Goal: Task Accomplishment & Management: Use online tool/utility

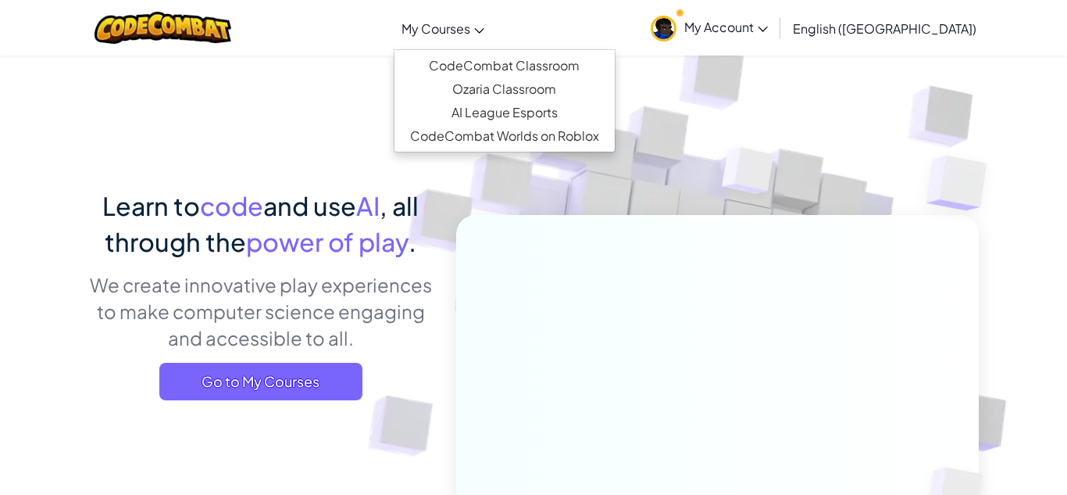
click at [492, 33] on link "My Courses" at bounding box center [443, 28] width 98 height 42
click at [564, 60] on link "CodeCombat Classroom" at bounding box center [505, 65] width 220 height 23
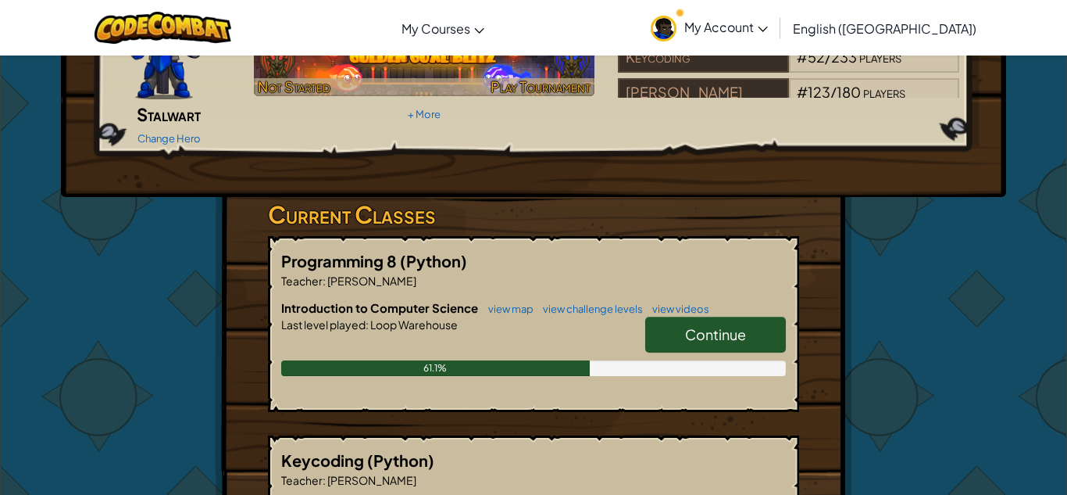
scroll to position [152, 0]
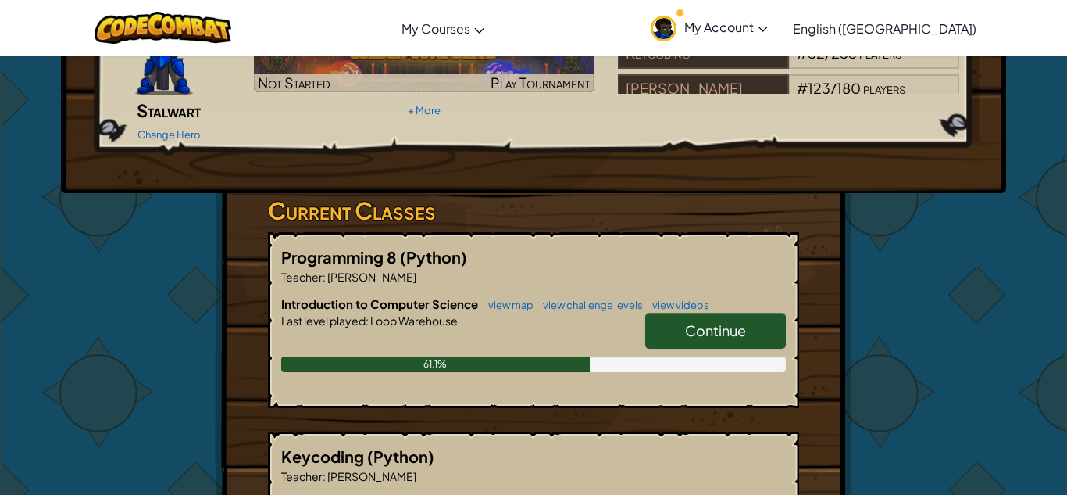
click at [659, 313] on link "Continue" at bounding box center [715, 331] width 141 height 36
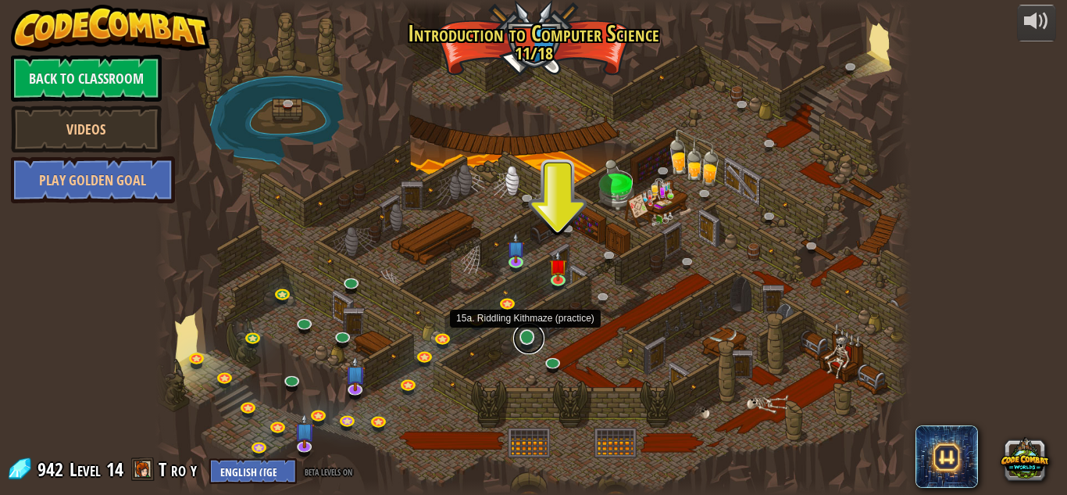
click at [525, 341] on link at bounding box center [528, 338] width 31 height 31
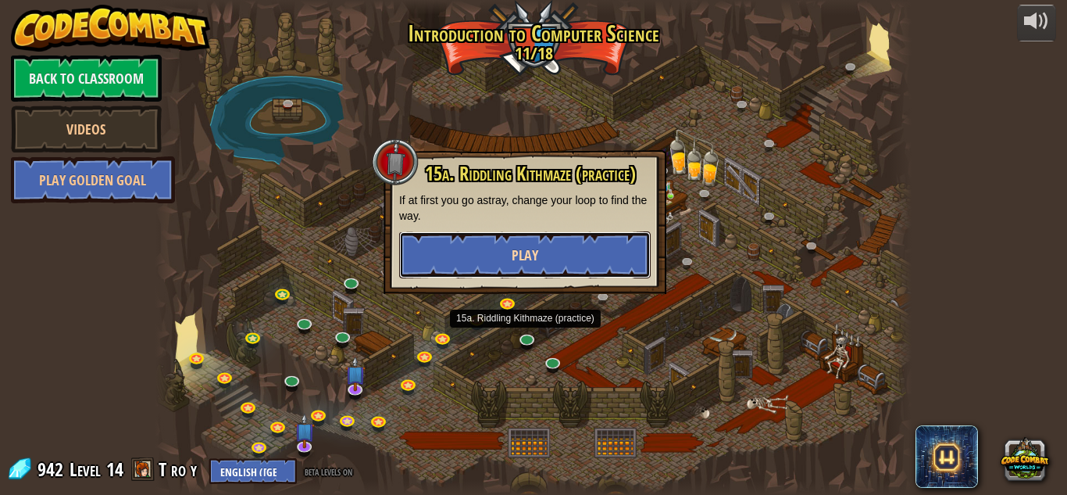
click at [445, 256] on button "Play" at bounding box center [525, 254] width 252 height 47
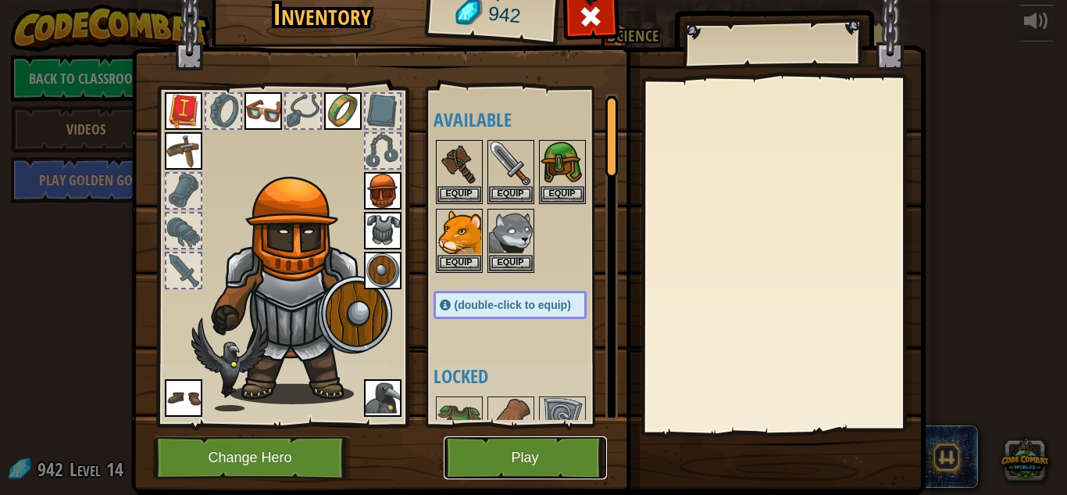
click at [559, 453] on button "Play" at bounding box center [525, 457] width 163 height 43
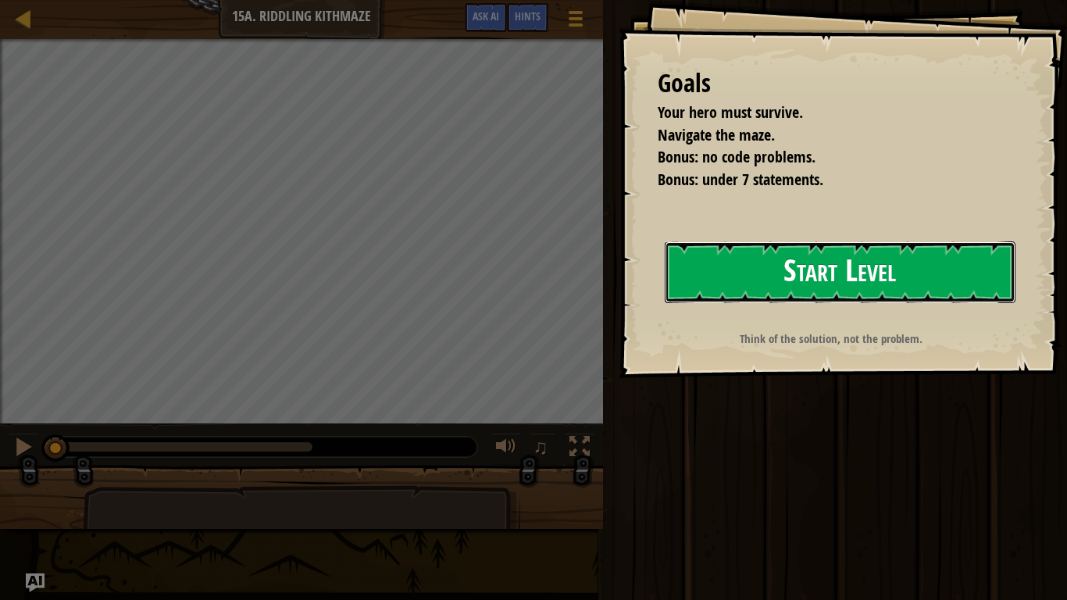
click at [699, 272] on button "Start Level" at bounding box center [840, 272] width 351 height 62
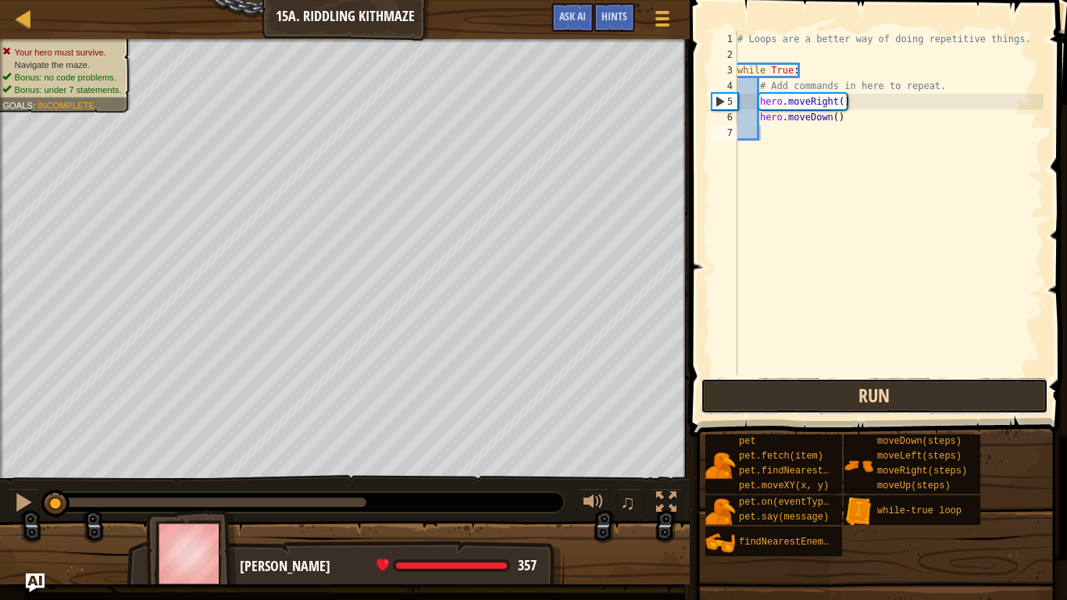
click at [844, 395] on button "Run" at bounding box center [875, 396] width 348 height 36
click at [844, 395] on button "Running" at bounding box center [875, 396] width 348 height 36
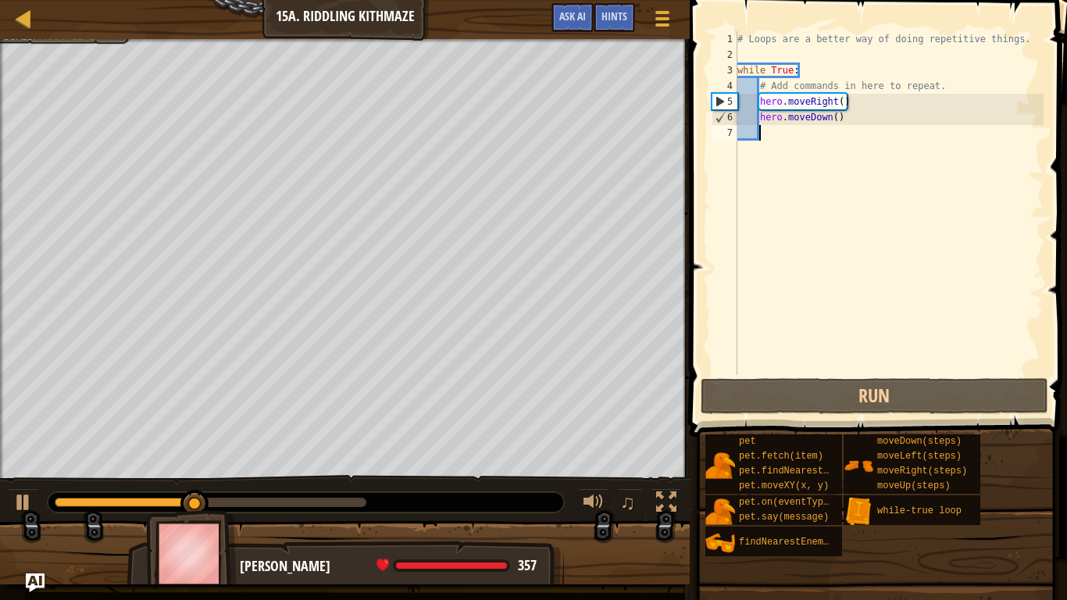
type textarea "h"
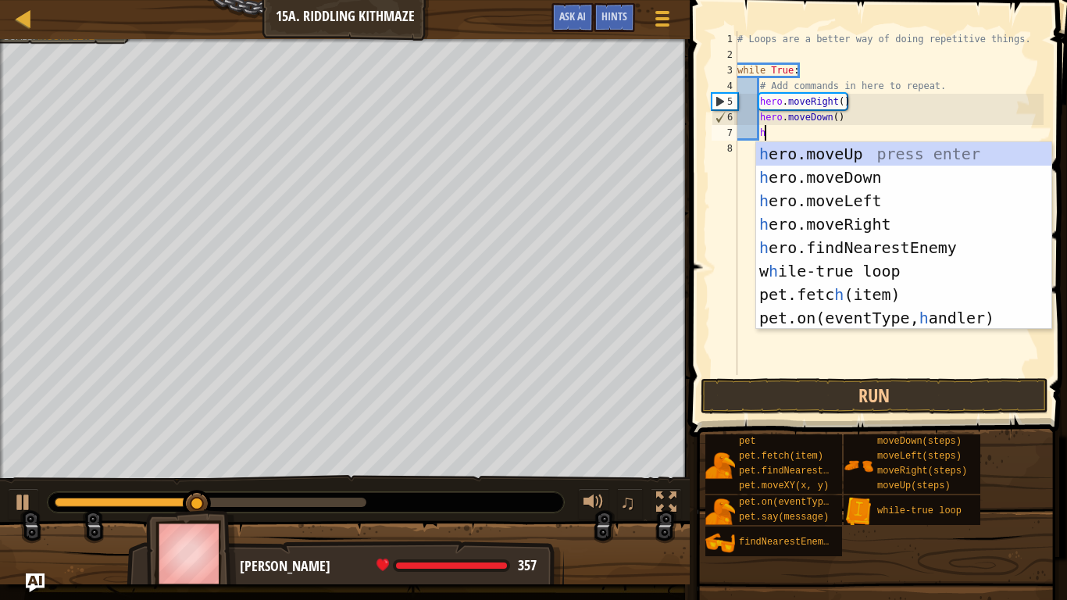
scroll to position [7, 3]
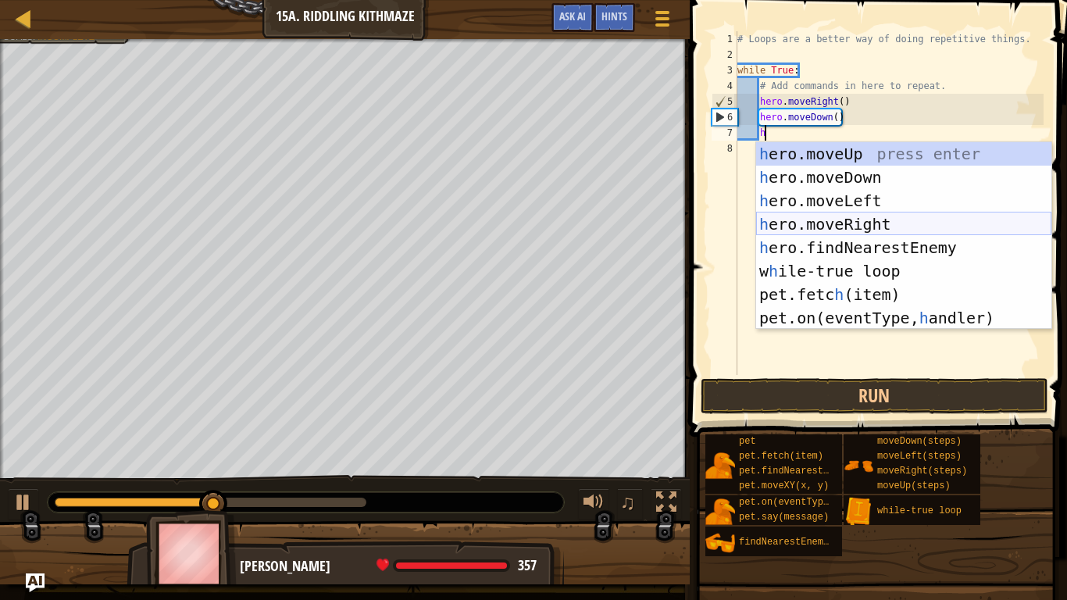
click at [889, 225] on div "h ero.moveUp press enter h ero.moveDown press enter h ero.moveLeft press enter …" at bounding box center [903, 259] width 295 height 234
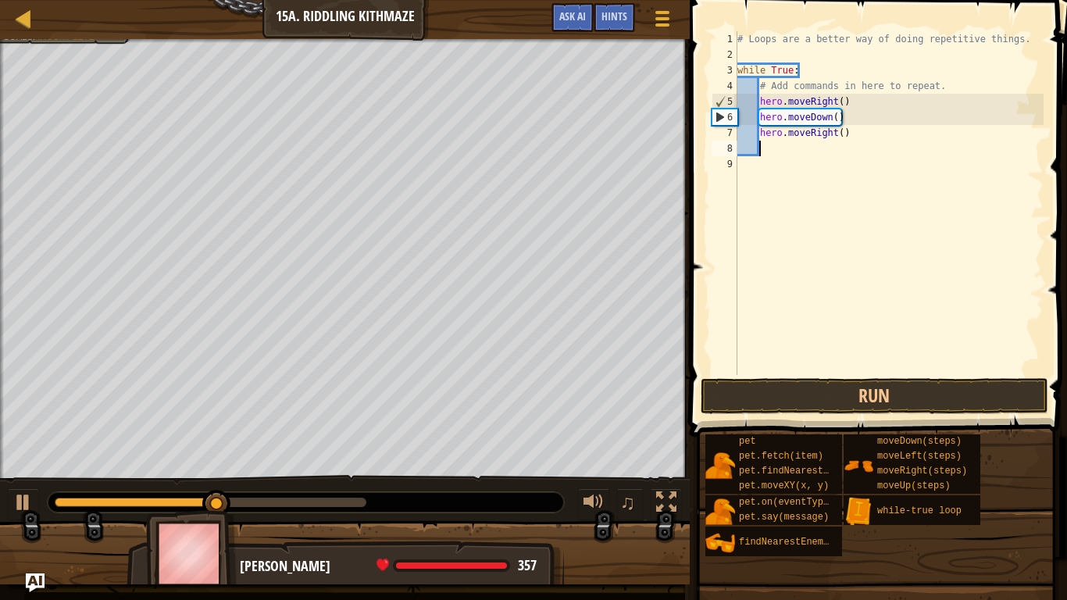
scroll to position [7, 2]
click at [888, 393] on button "Run" at bounding box center [875, 396] width 348 height 36
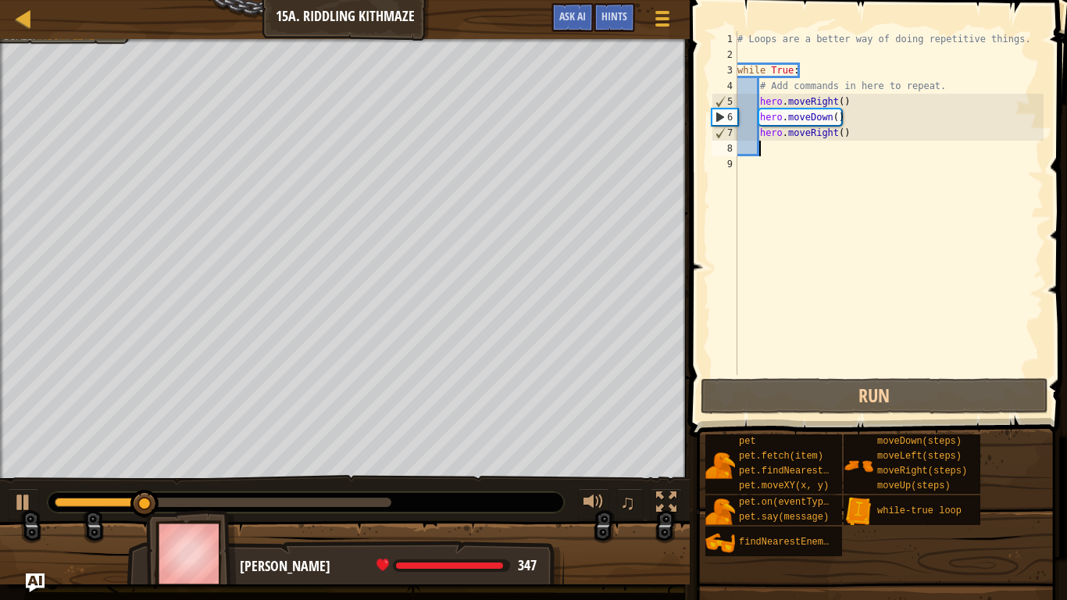
type textarea "h"
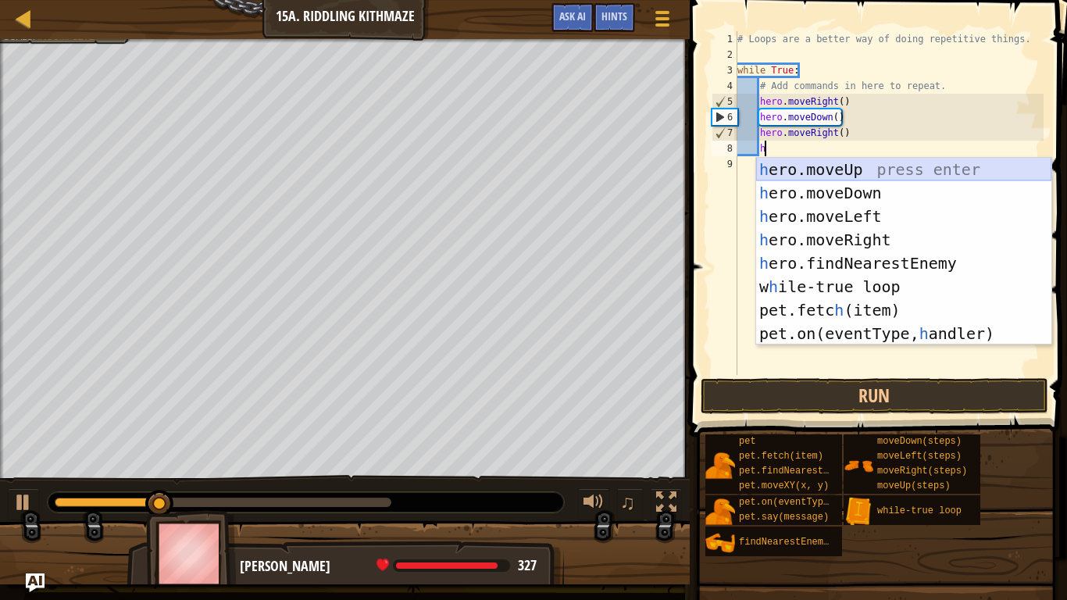
click at [834, 173] on div "h ero.moveUp press enter h ero.moveDown press enter h ero.moveLeft press enter …" at bounding box center [903, 275] width 295 height 234
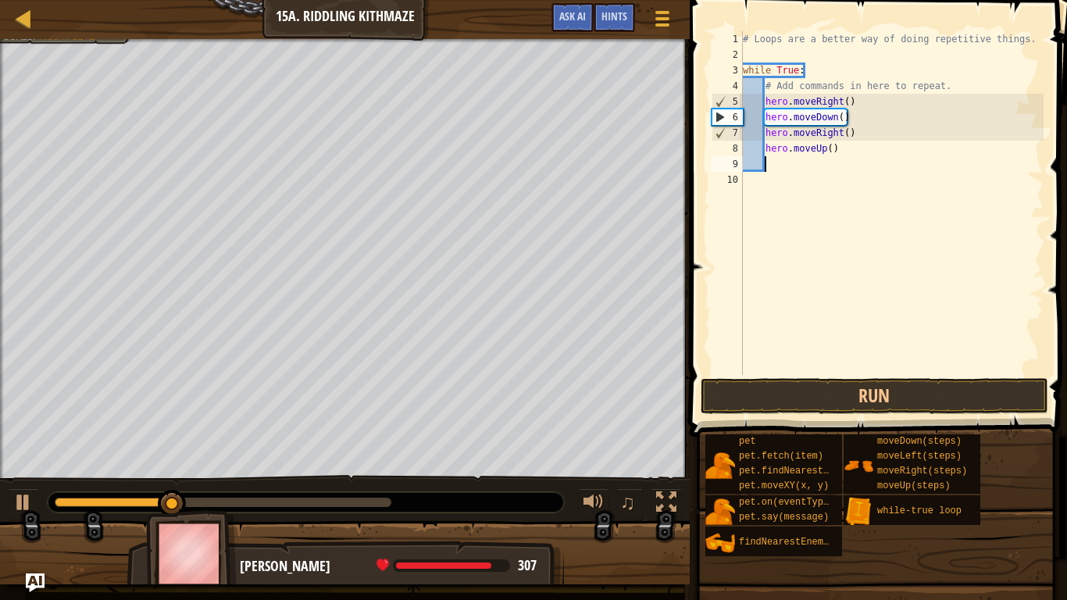
type textarea "h"
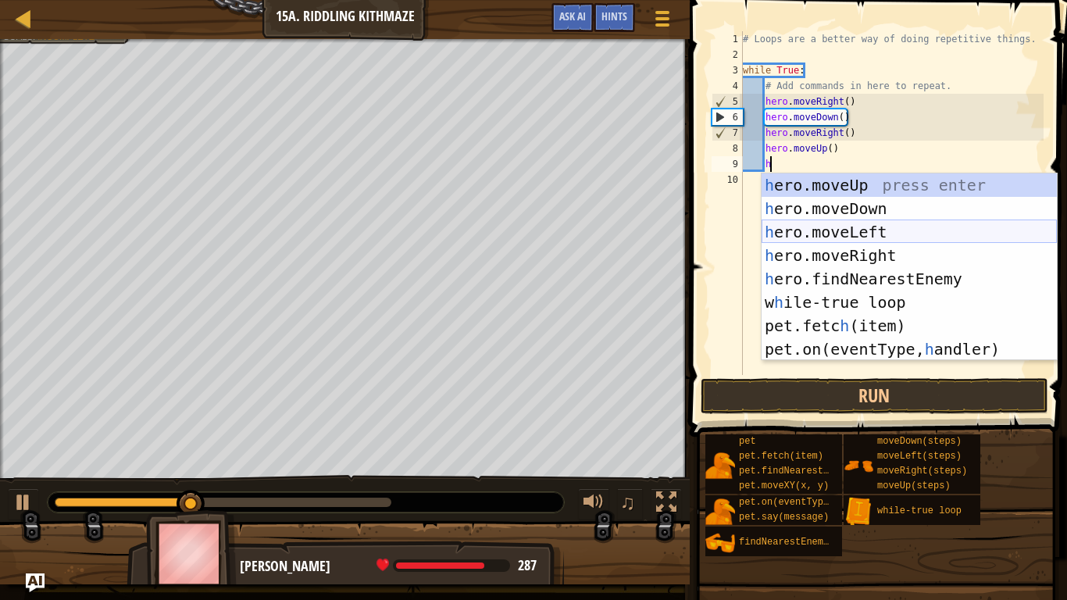
click at [891, 248] on div "h ero.moveUp press enter h ero.moveDown press enter h ero.moveLeft press enter …" at bounding box center [909, 290] width 295 height 234
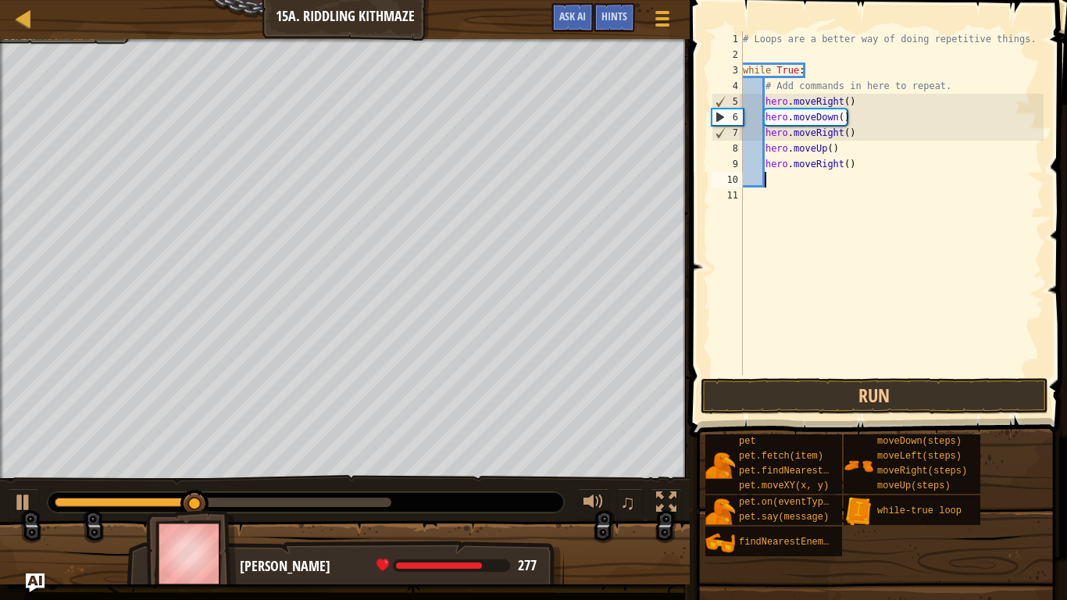
scroll to position [7, 2]
click at [927, 391] on button "Run" at bounding box center [875, 396] width 348 height 36
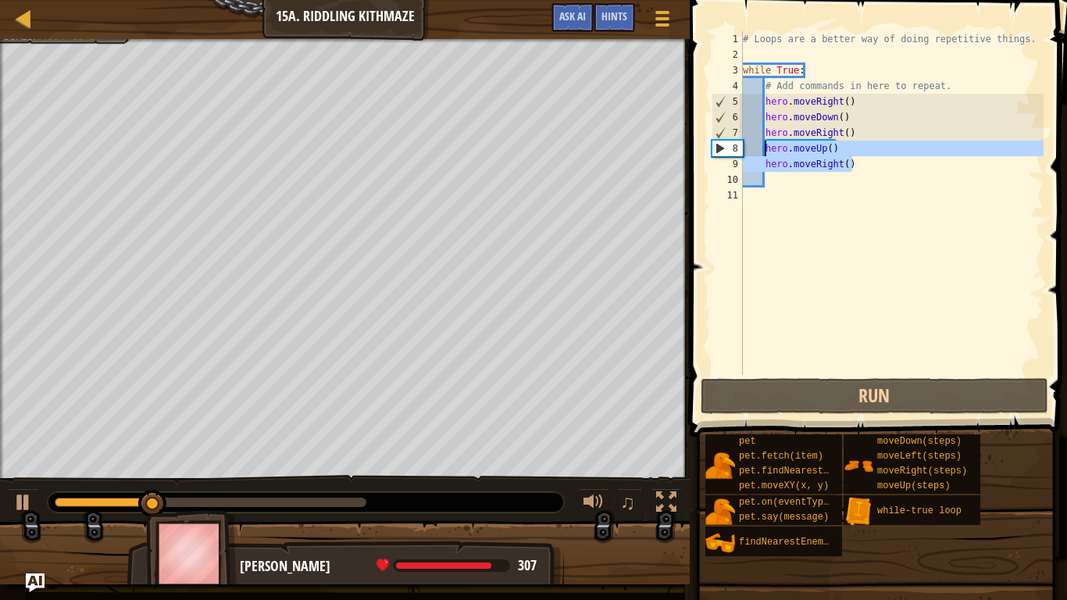
drag, startPoint x: 860, startPoint y: 168, endPoint x: 767, endPoint y: 152, distance: 95.2
click at [767, 152] on div "# Loops are a better way of doing repetitive things. while True : # Add command…" at bounding box center [892, 218] width 304 height 375
type textarea "hero.moveUp() hero.moveRight()"
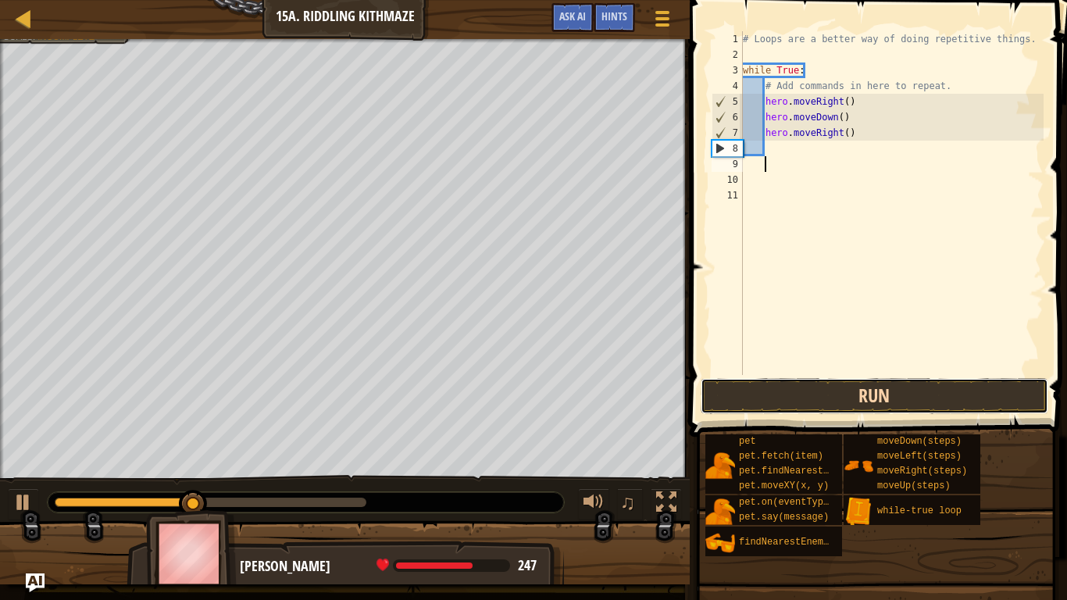
click at [887, 393] on button "Run" at bounding box center [875, 396] width 348 height 36
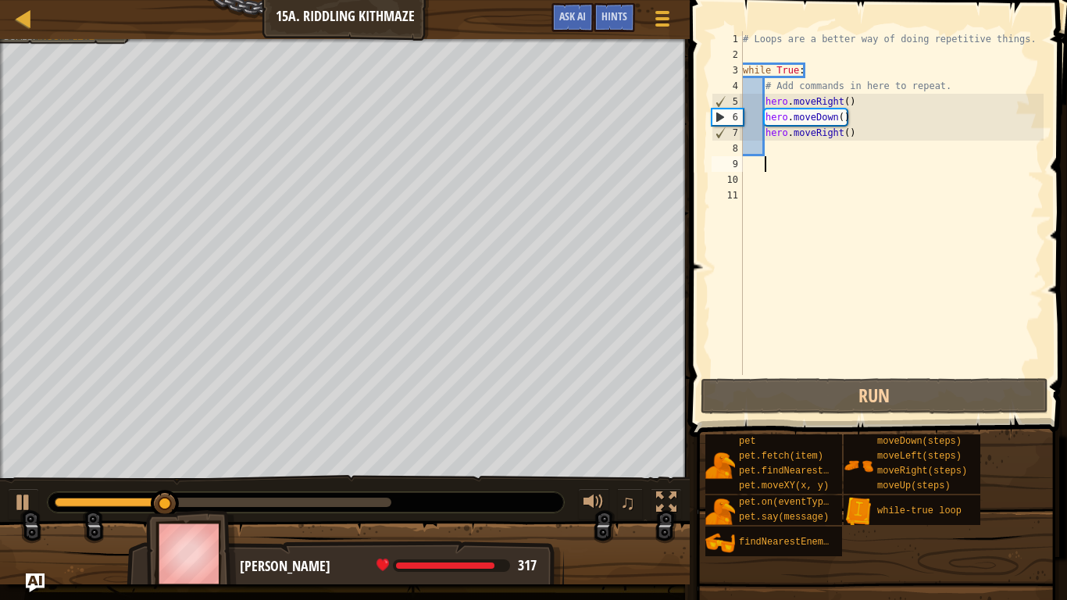
click at [845, 104] on div "# Loops are a better way of doing repetitive things. while True : # Add command…" at bounding box center [892, 218] width 304 height 375
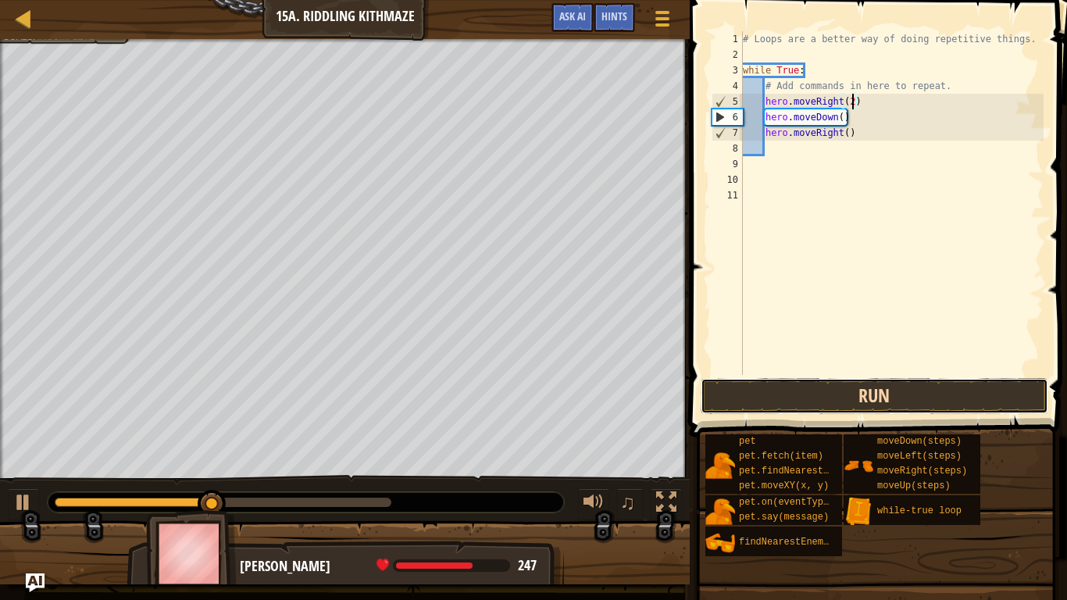
click at [838, 393] on button "Run" at bounding box center [875, 396] width 348 height 36
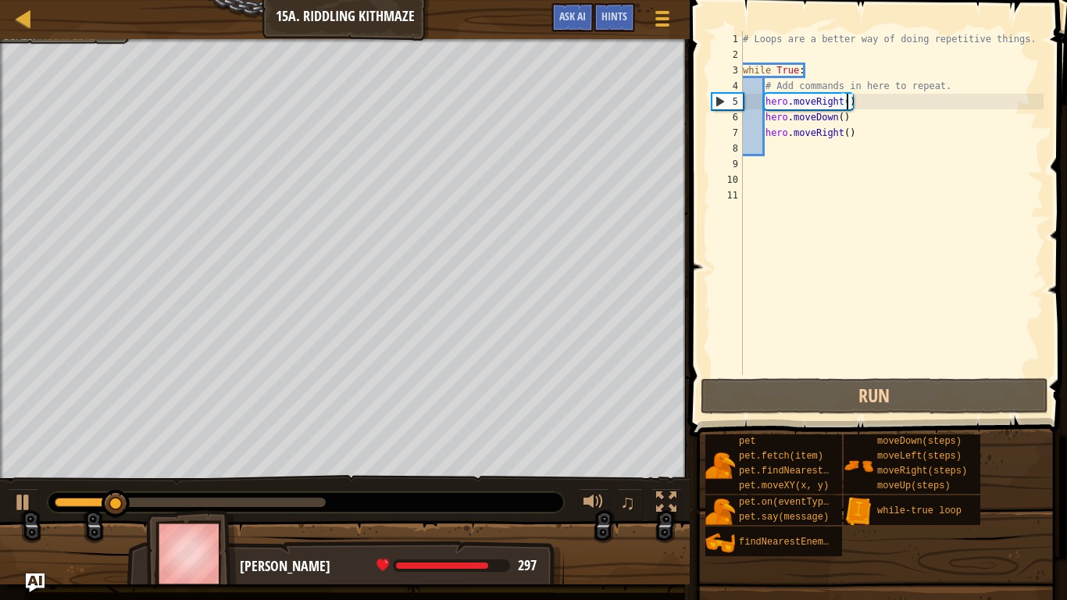
scroll to position [7, 15]
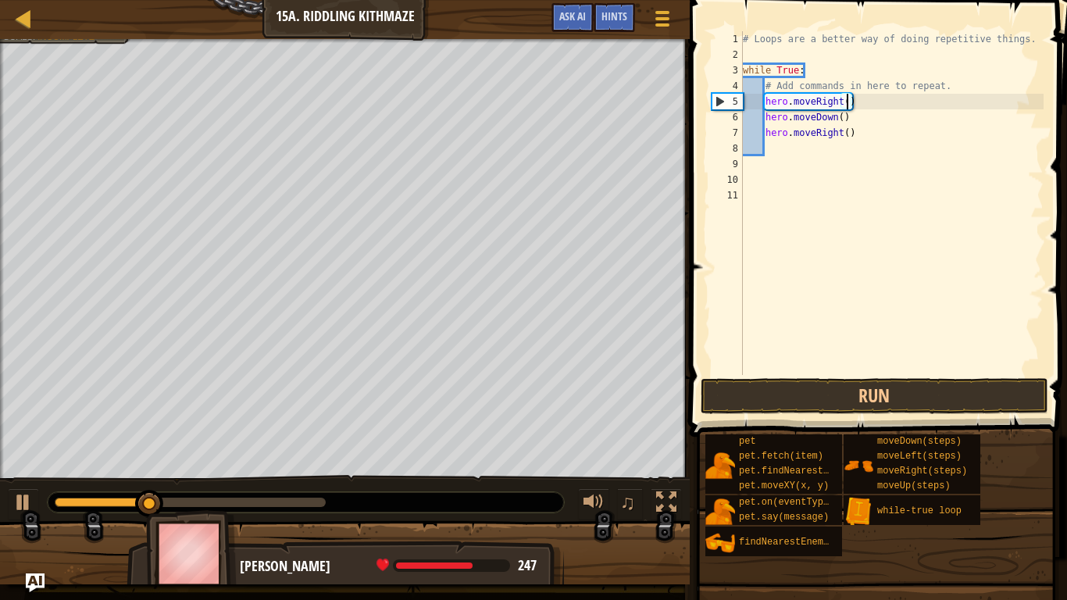
click at [848, 135] on div "# Loops are a better way of doing repetitive things. while True : # Add command…" at bounding box center [892, 218] width 304 height 375
type textarea "hero.moveRight(2)"
click at [906, 413] on button "Run" at bounding box center [875, 396] width 348 height 36
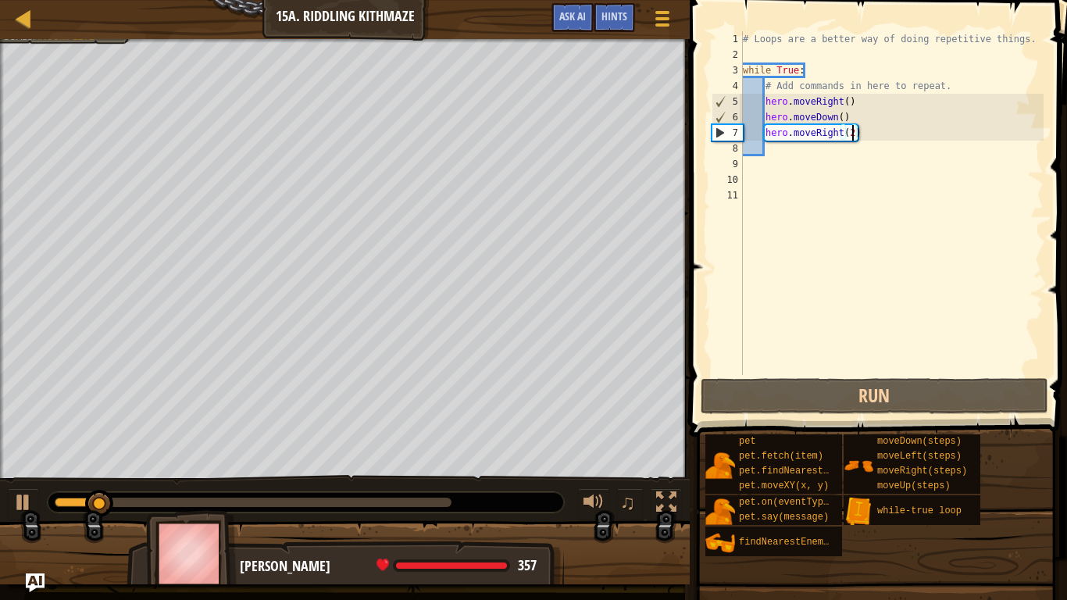
click at [786, 149] on div "# Loops are a better way of doing repetitive things. while True : # Add command…" at bounding box center [892, 218] width 304 height 375
type textarea "h"
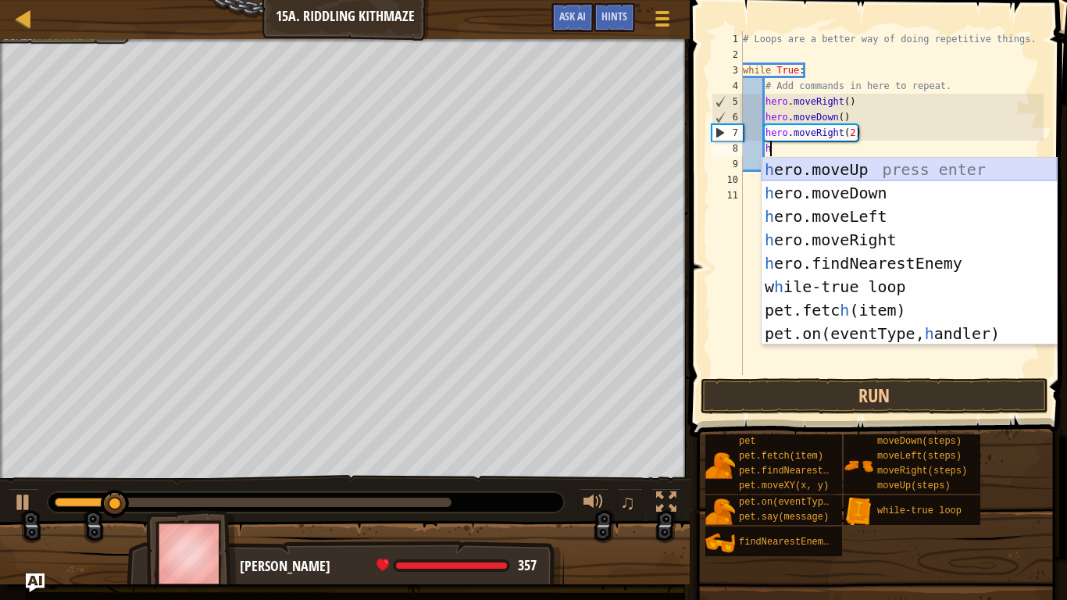
click at [820, 172] on div "h ero.moveUp press enter h ero.moveDown press enter h ero.moveLeft press enter …" at bounding box center [909, 275] width 295 height 234
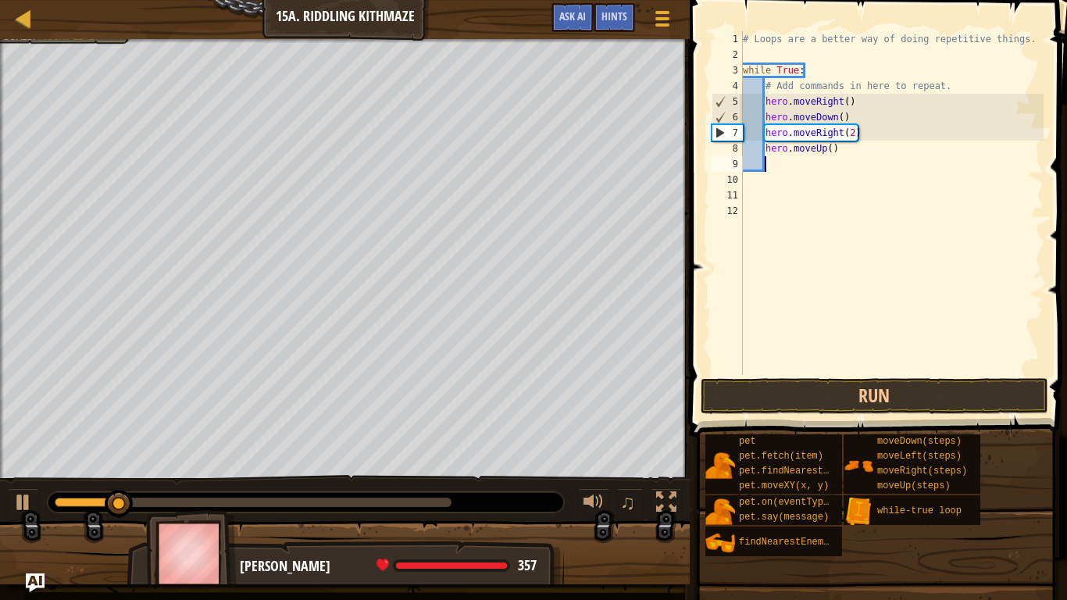
scroll to position [7, 2]
click at [884, 390] on button "Run" at bounding box center [875, 396] width 348 height 36
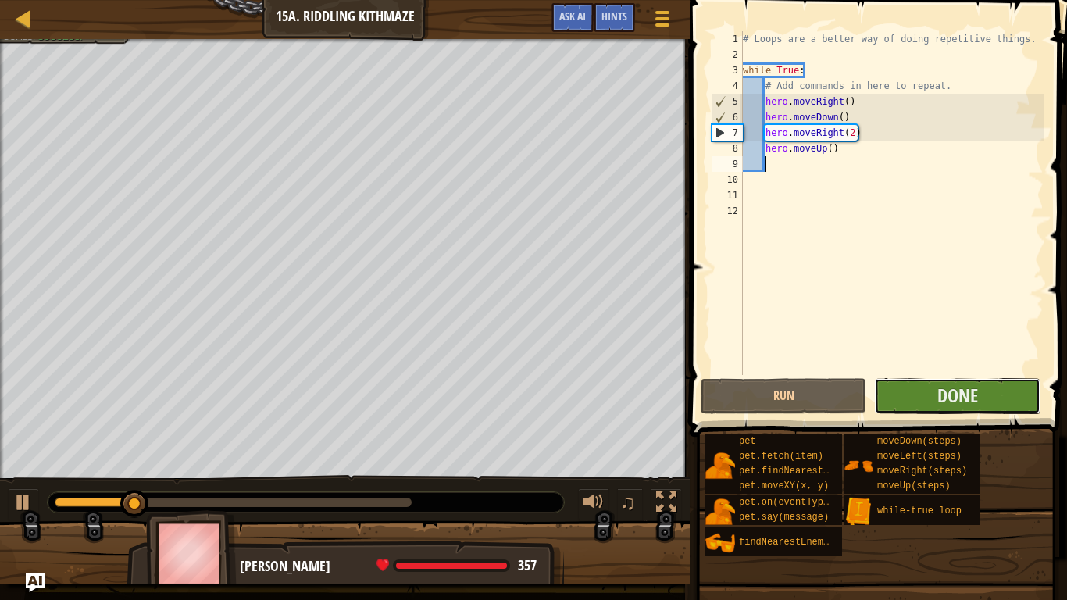
click at [884, 390] on button "Done" at bounding box center [957, 396] width 166 height 36
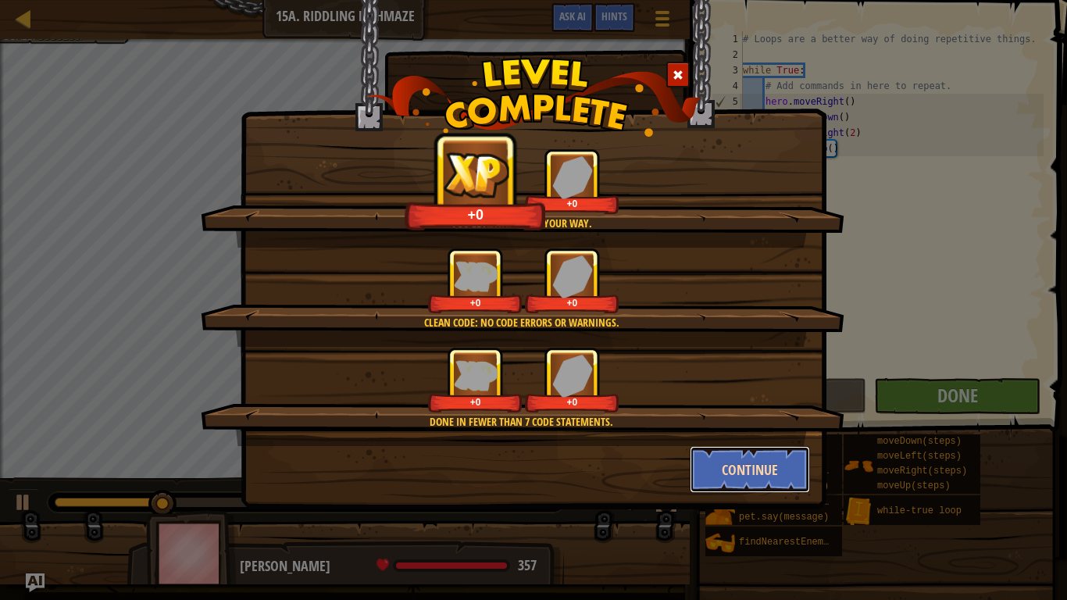
click at [798, 463] on button "Continue" at bounding box center [750, 469] width 121 height 47
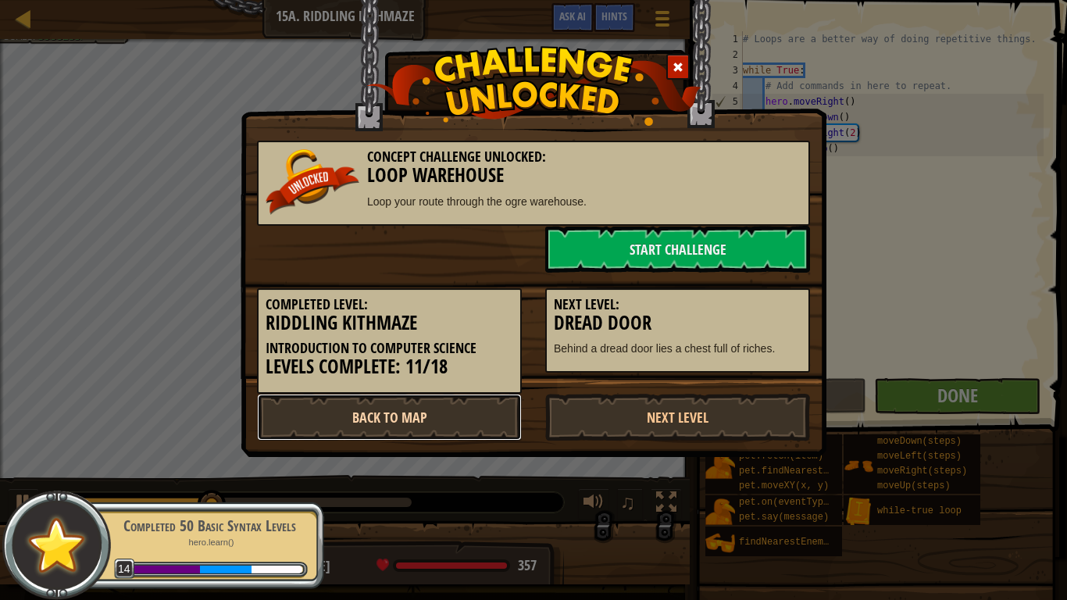
click at [505, 408] on link "Back to Map" at bounding box center [389, 417] width 265 height 47
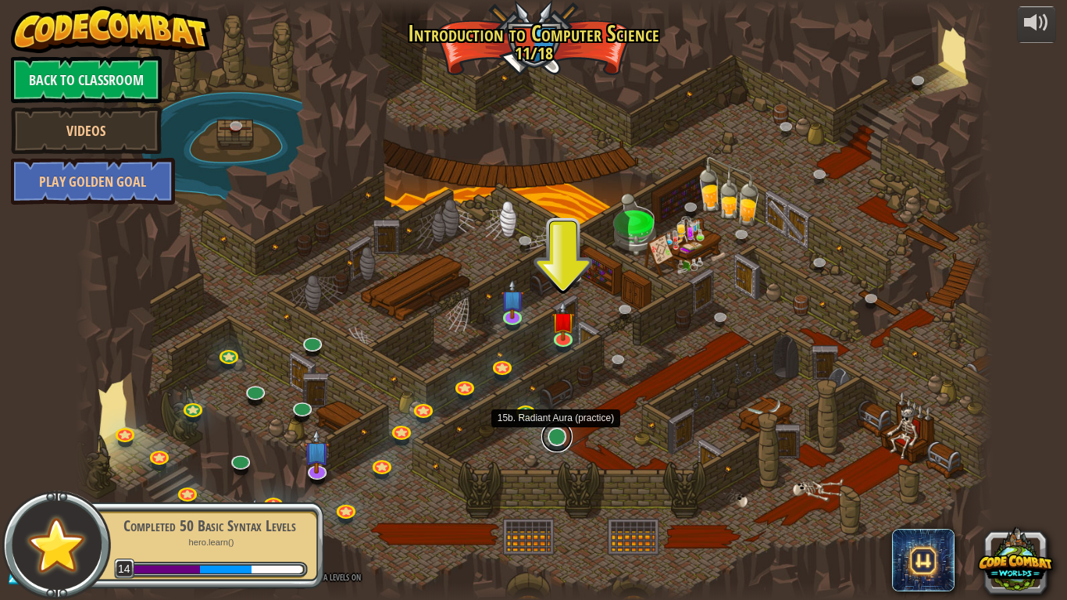
click at [559, 441] on link at bounding box center [556, 436] width 31 height 31
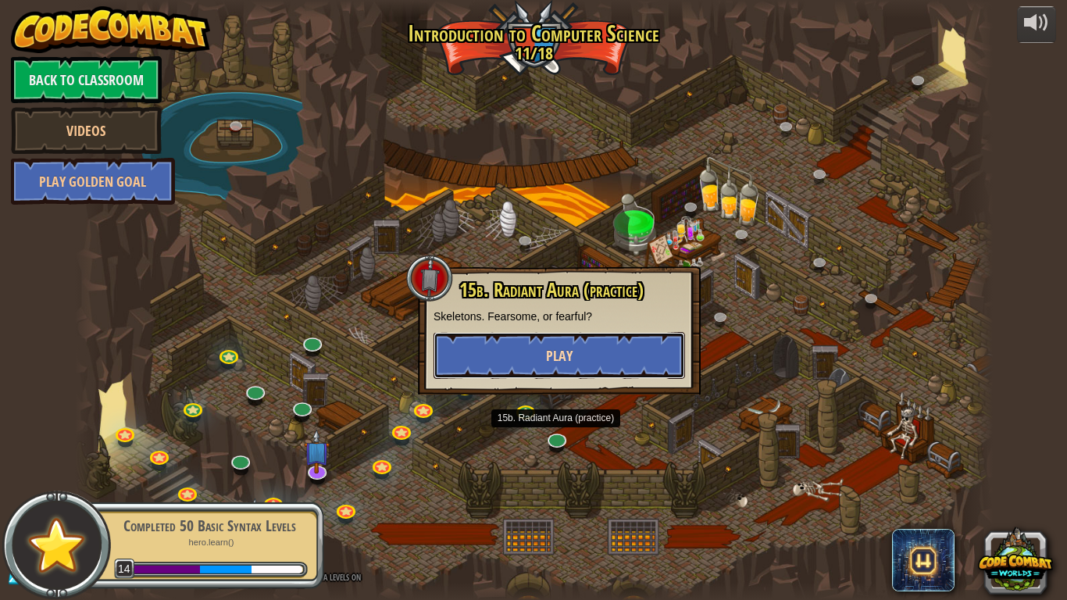
click at [487, 346] on button "Play" at bounding box center [560, 355] width 252 height 47
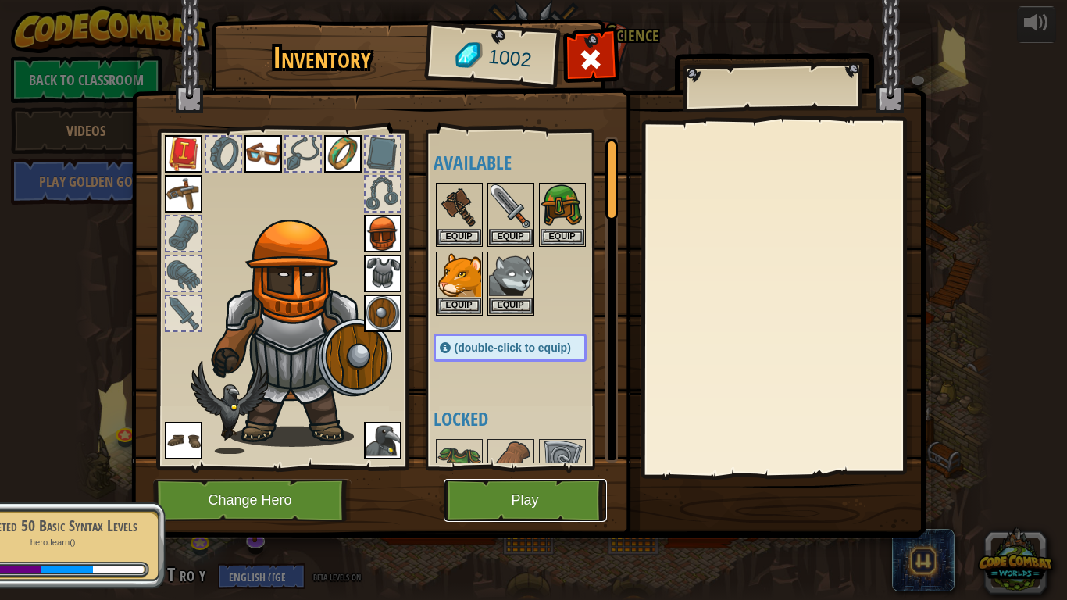
click at [574, 493] on button "Play" at bounding box center [525, 500] width 163 height 43
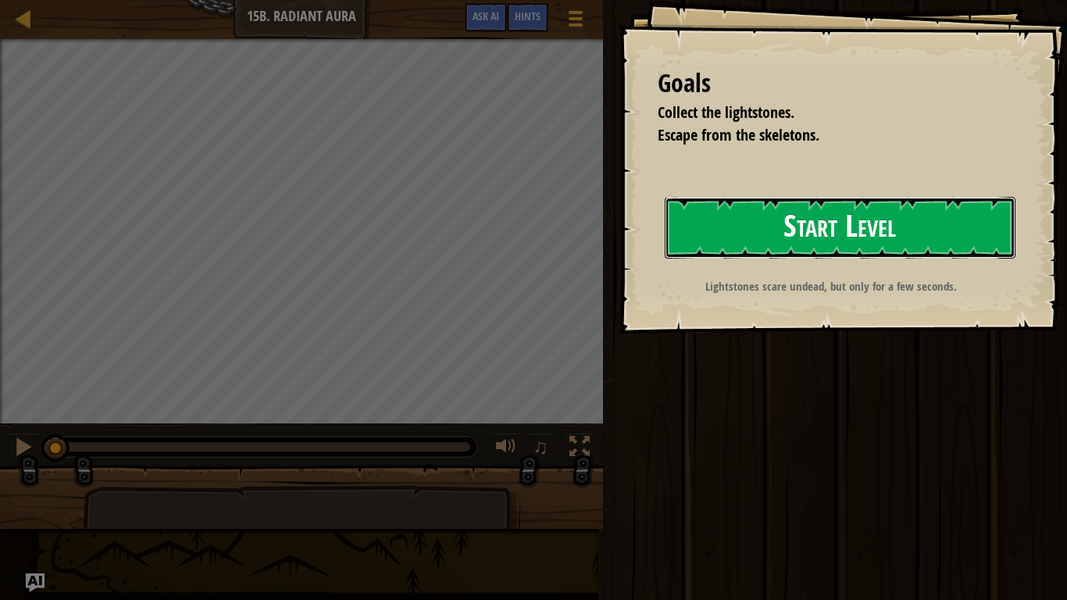
click at [696, 220] on button "Start Level" at bounding box center [840, 228] width 351 height 62
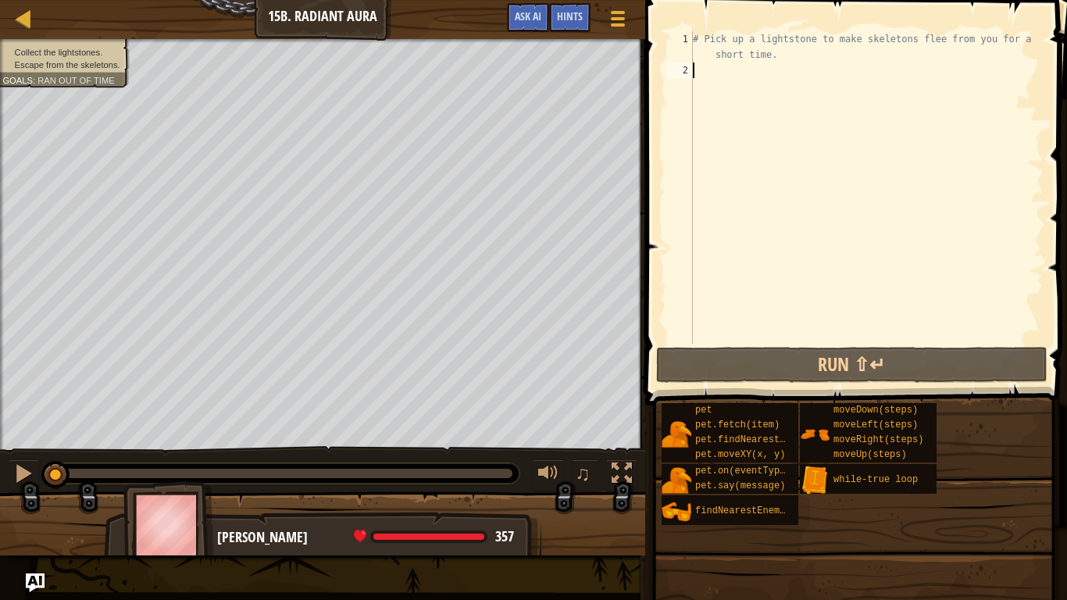
type textarea "h"
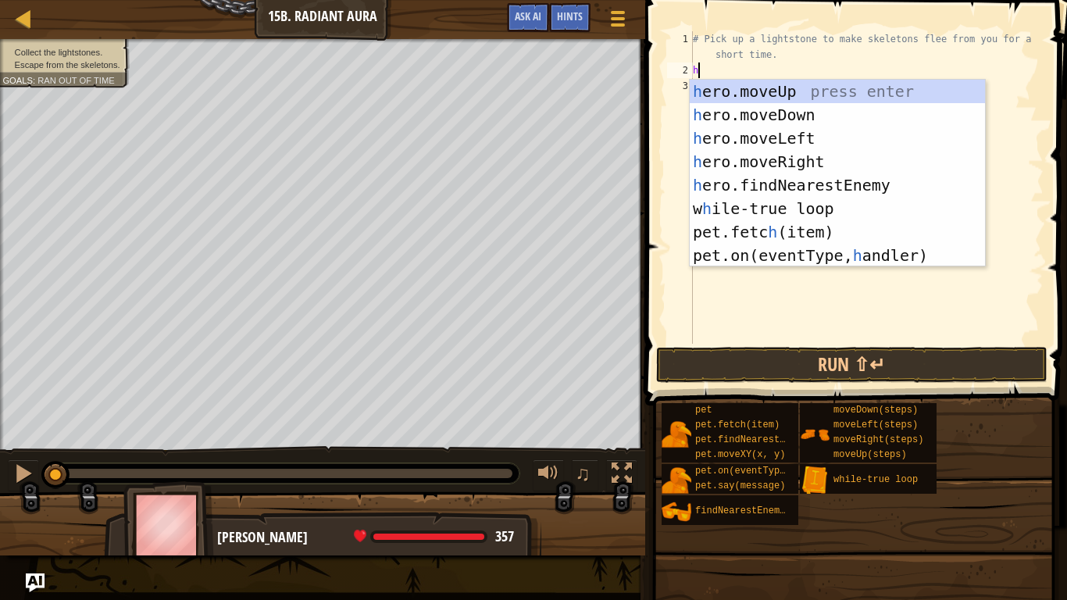
scroll to position [7, 0]
click at [718, 89] on div "h ero.moveUp press enter h ero.moveDown press enter h ero.moveLeft press enter …" at bounding box center [837, 197] width 295 height 234
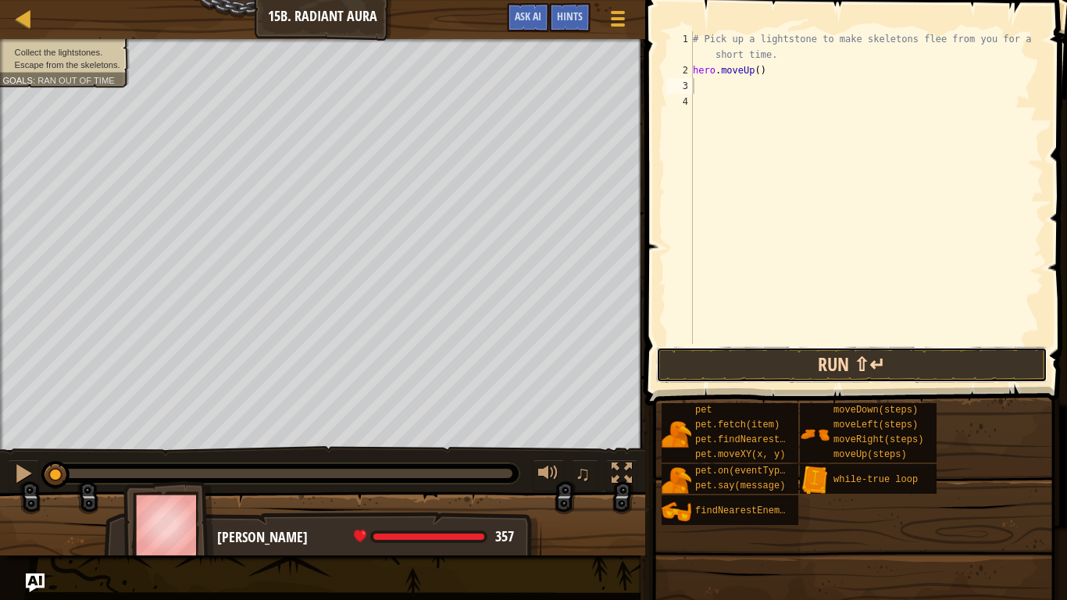
click at [780, 372] on button "Run ⇧↵" at bounding box center [851, 365] width 391 height 36
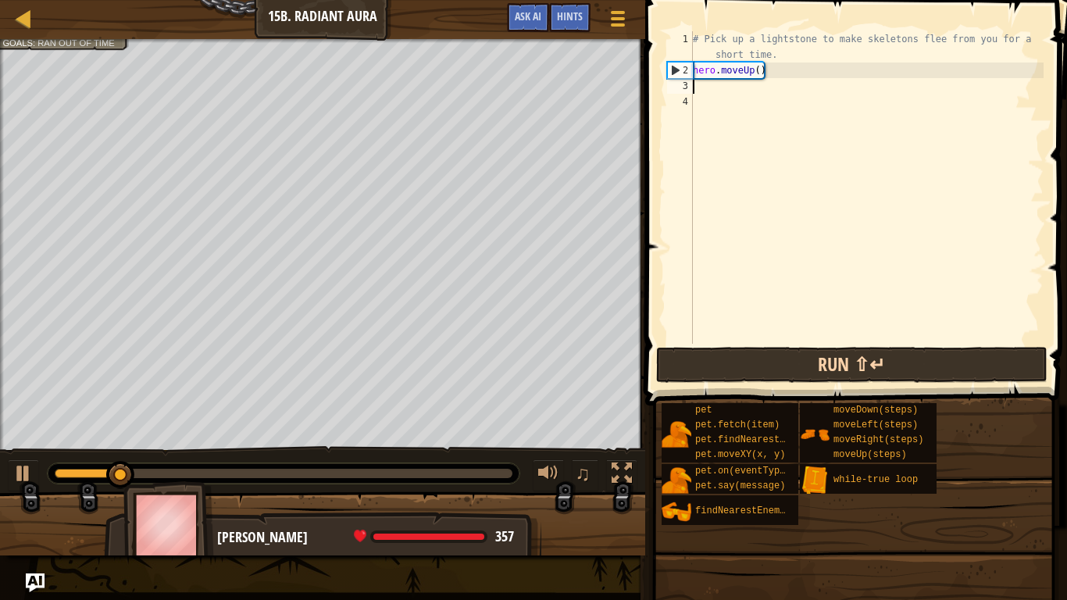
type textarea "h"
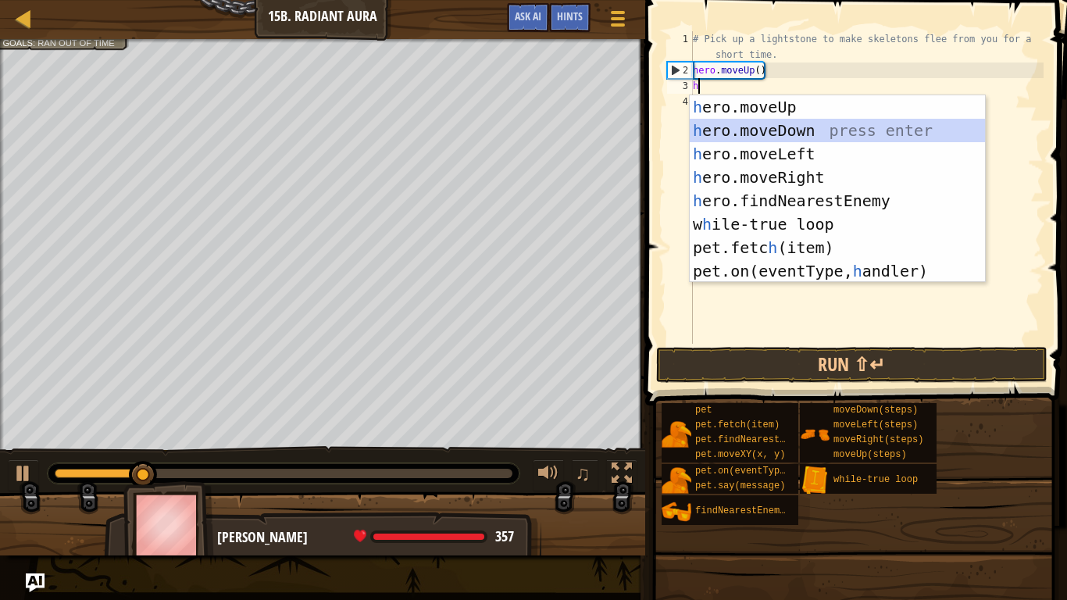
click at [957, 136] on div "h ero.moveUp press enter h ero.moveDown press enter h ero.moveLeft press enter …" at bounding box center [837, 212] width 295 height 234
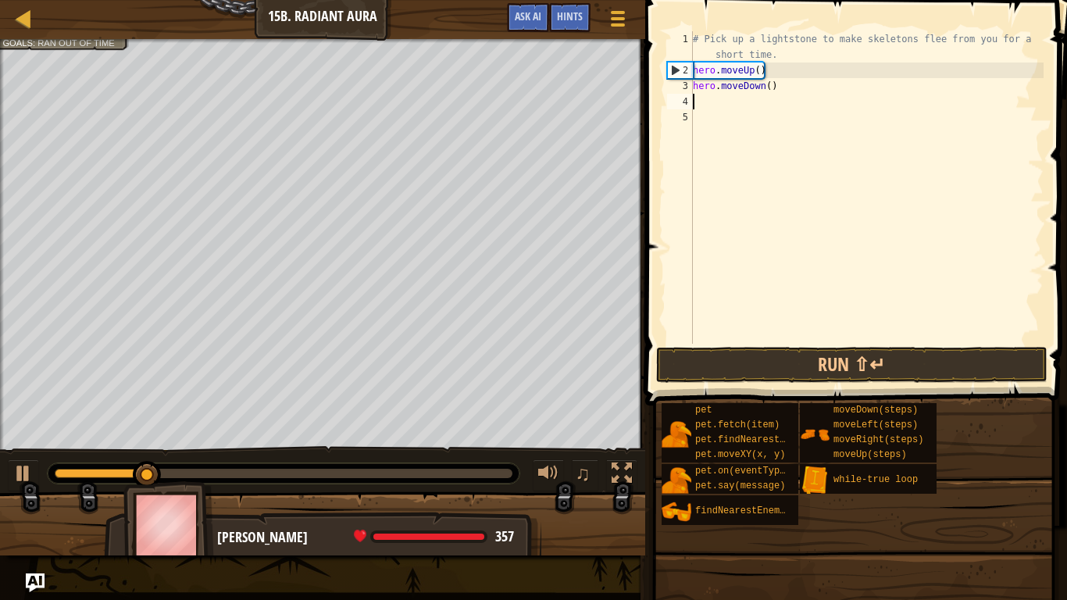
type textarea "h"
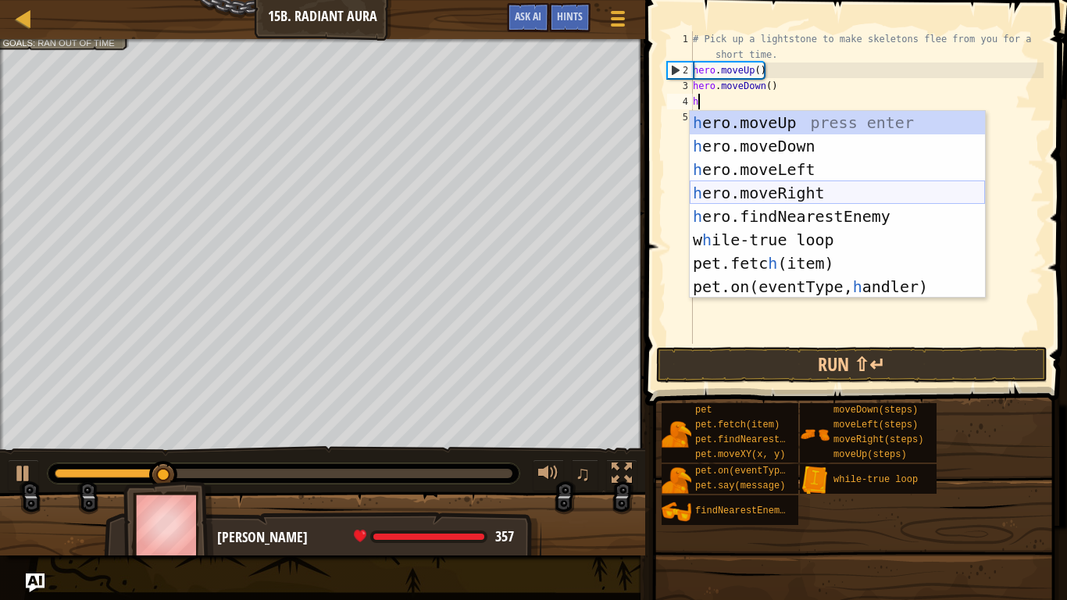
click at [972, 191] on div "h ero.moveUp press enter h ero.moveDown press enter h ero.moveLeft press enter …" at bounding box center [837, 228] width 295 height 234
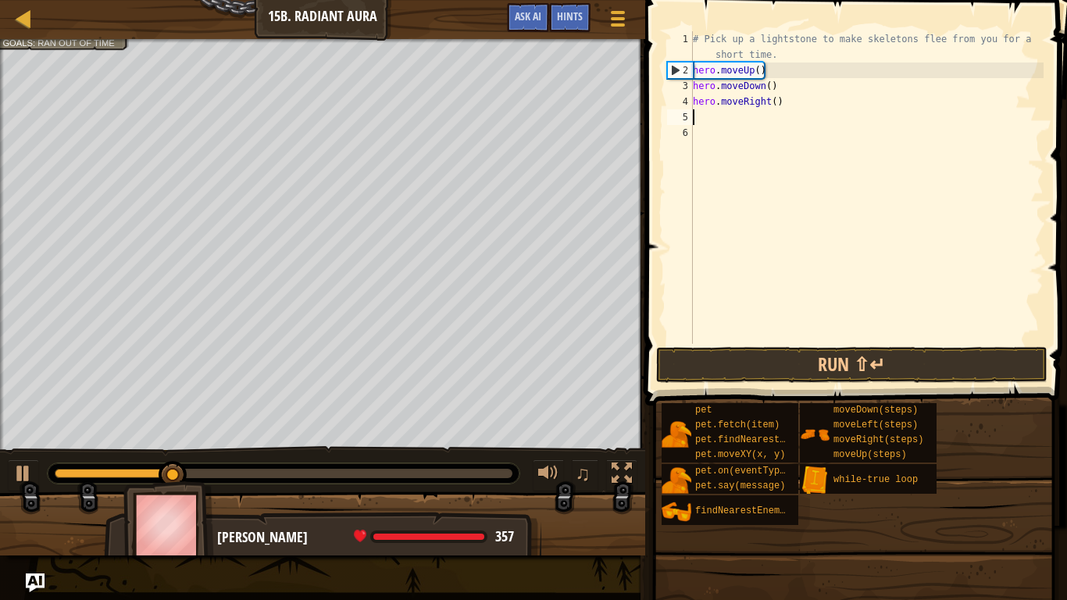
type textarea "h"
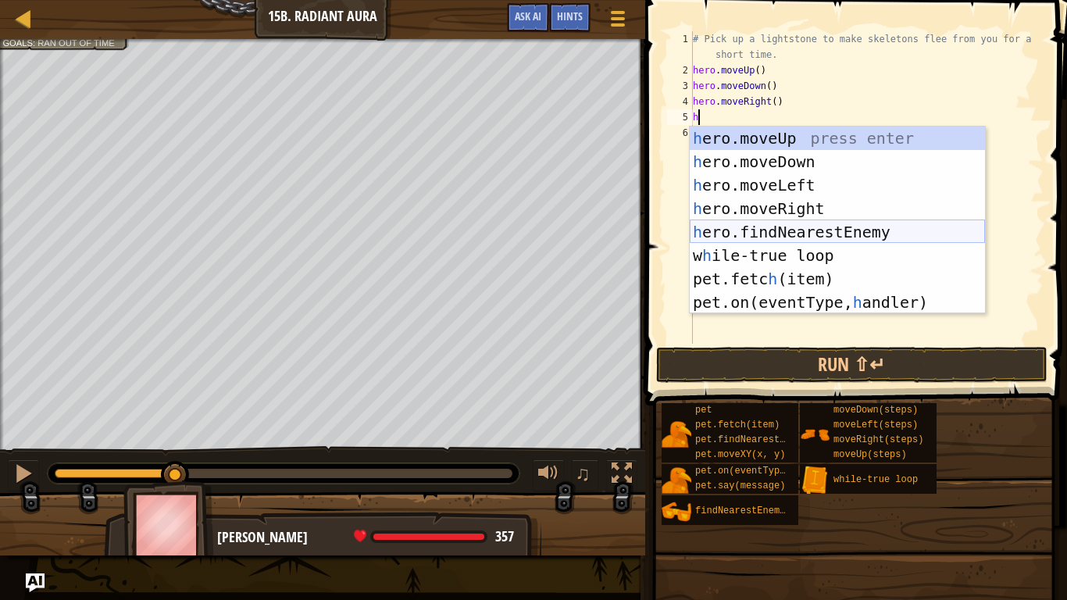
click at [903, 241] on div "h ero.moveUp press enter h ero.moveDown press enter h ero.moveLeft press enter …" at bounding box center [837, 244] width 295 height 234
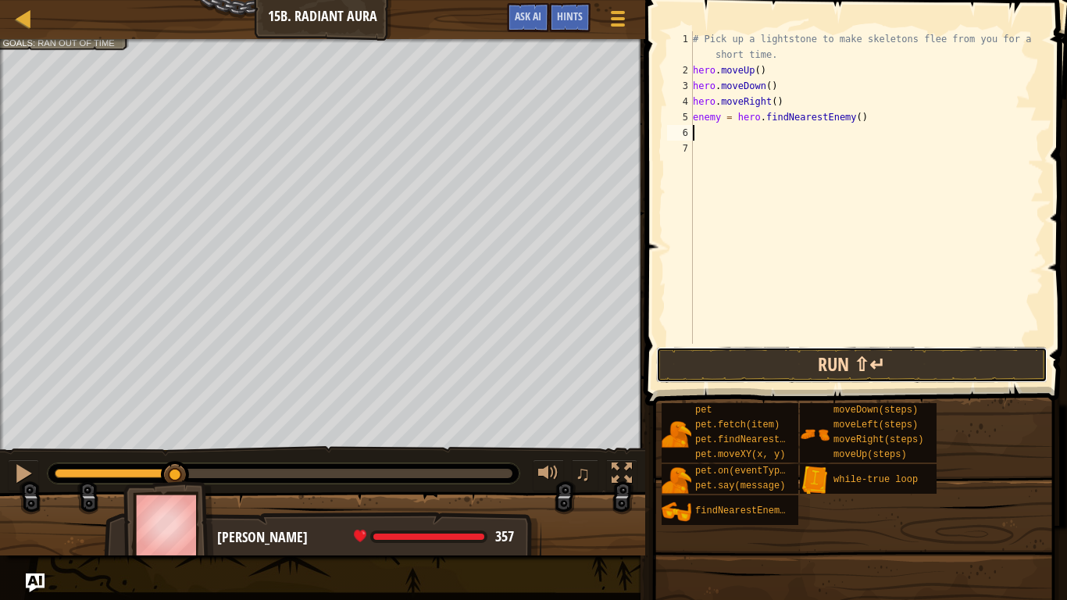
click at [929, 363] on button "Run ⇧↵" at bounding box center [851, 365] width 391 height 36
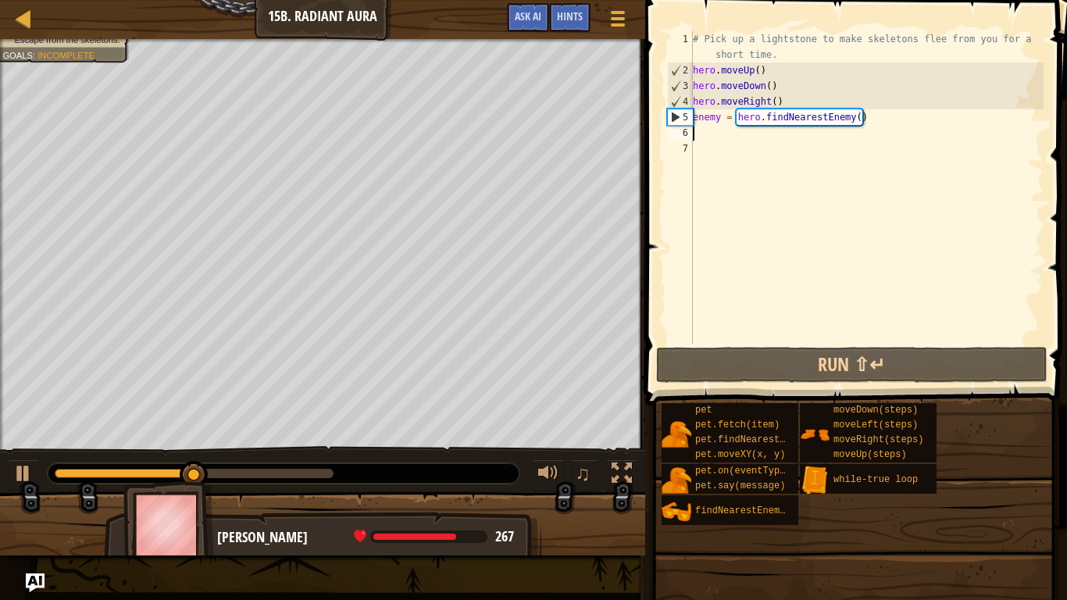
type textarea "h"
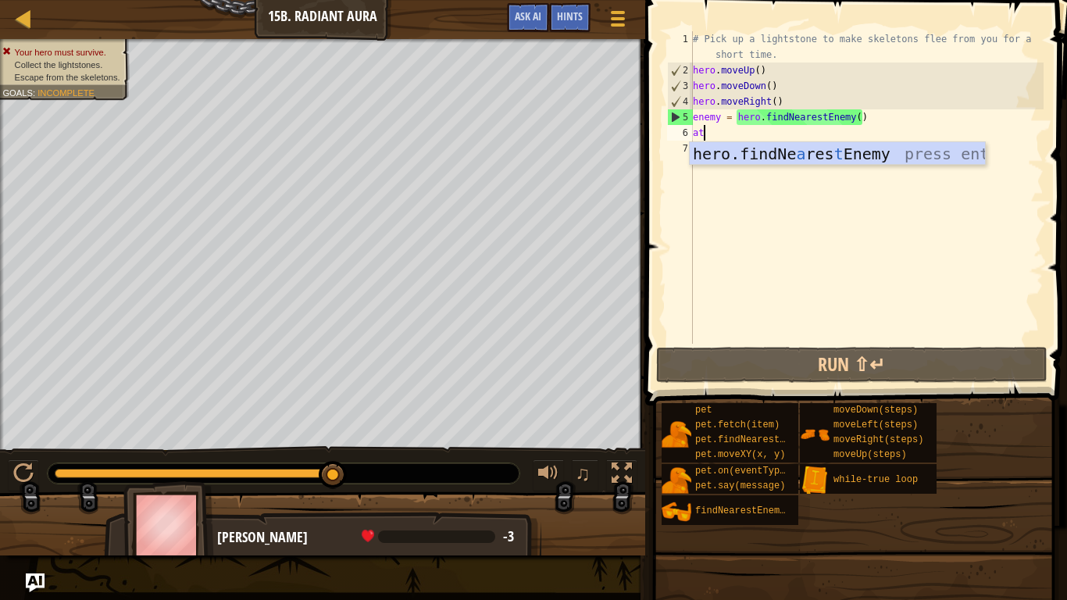
scroll to position [7, 1]
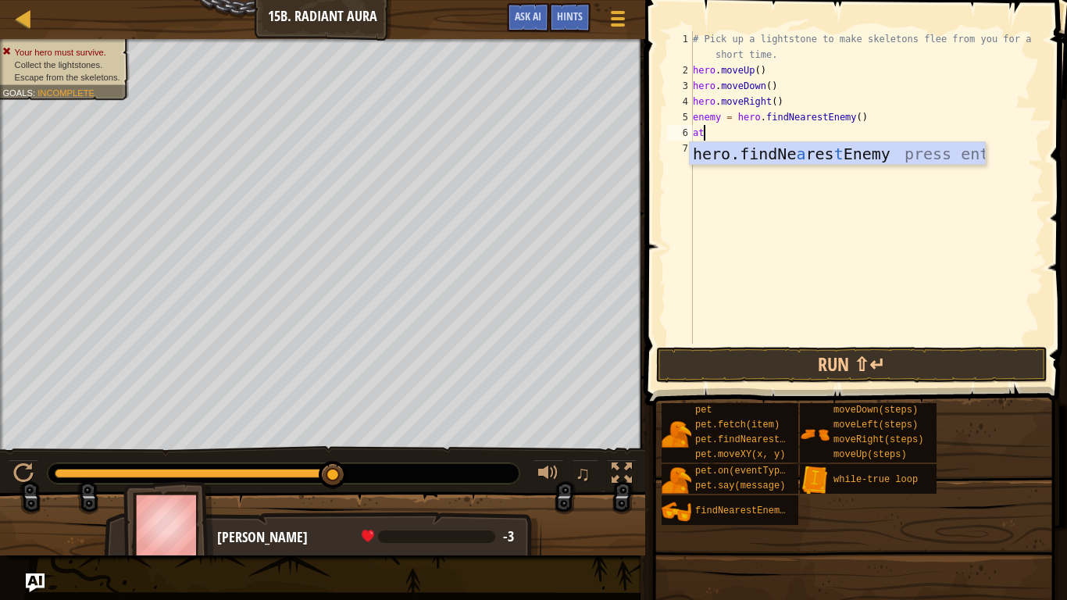
type textarea "a"
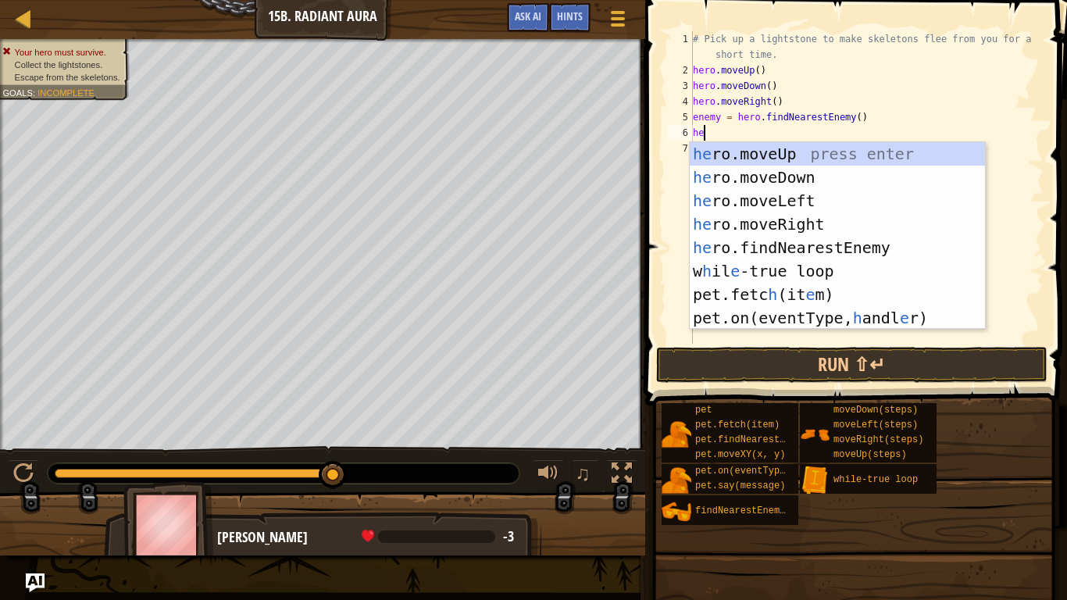
type textarea "h"
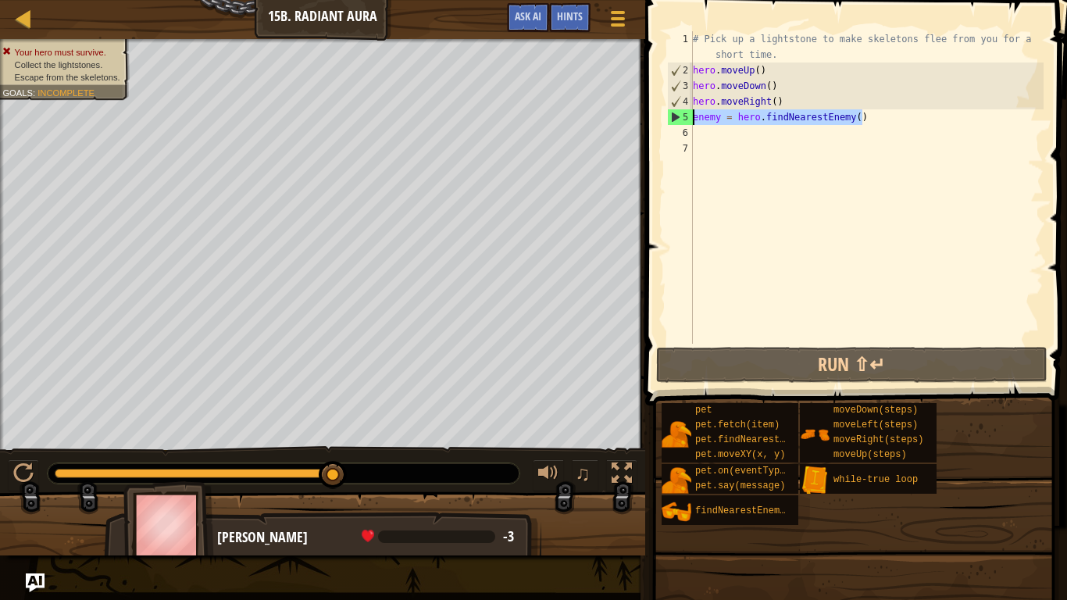
drag, startPoint x: 868, startPoint y: 117, endPoint x: 694, endPoint y: 112, distance: 174.3
click at [694, 112] on div "# Pick up a lightstone to make skeletons flee from you for a short time. hero .…" at bounding box center [867, 210] width 354 height 359
type textarea "enemy = hero.findNearestEnemy()"
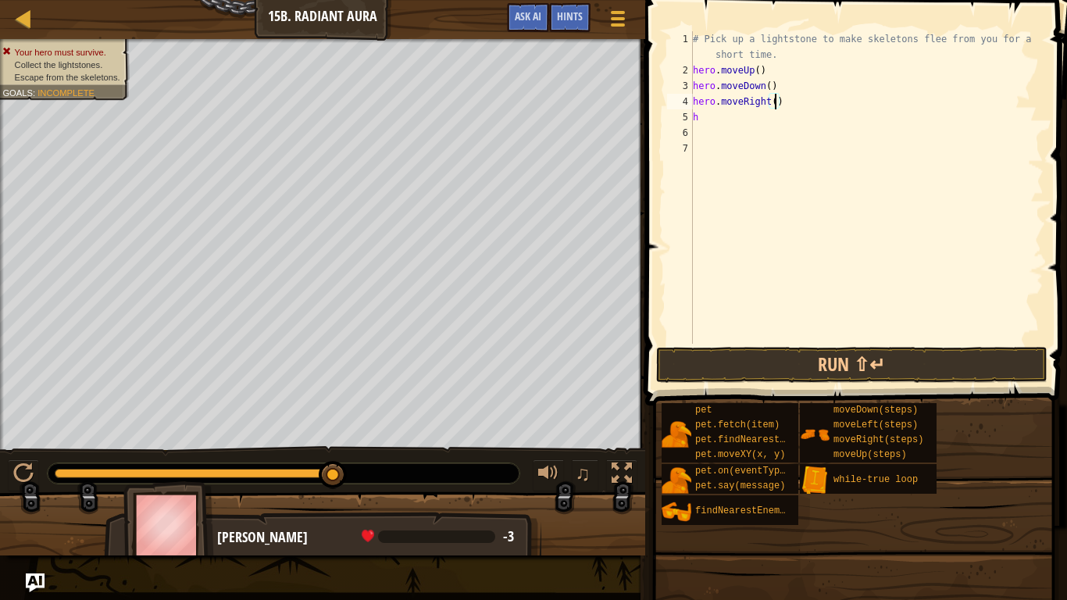
click at [777, 105] on div "# Pick up a lightstone to make skeletons flee from you for a short time. hero .…" at bounding box center [867, 210] width 354 height 359
type textarea "hero.moveRight(4)"
click at [781, 127] on div "# Pick up a lightstone to make skeletons flee from you for a short time. hero .…" at bounding box center [867, 210] width 354 height 359
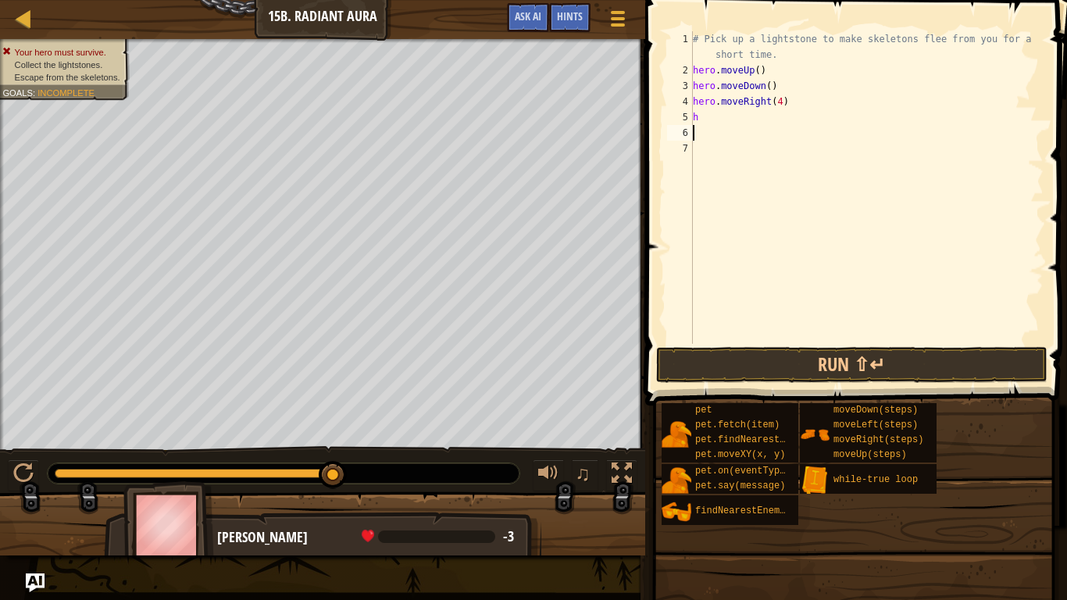
scroll to position [7, 0]
click at [783, 120] on div "# Pick up a lightstone to make skeletons flee from you for a short time. hero .…" at bounding box center [867, 210] width 354 height 359
type textarea "he"
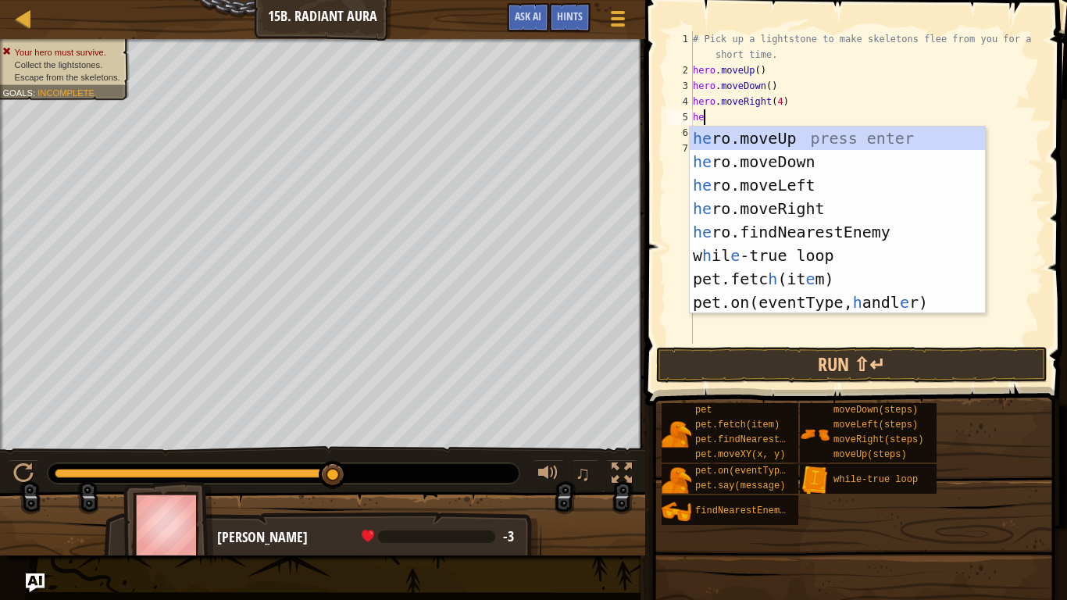
scroll to position [7, 1]
click at [824, 141] on div "he ro.moveUp press enter he ro.moveDown press enter he ro.moveLeft press enter …" at bounding box center [837, 244] width 295 height 234
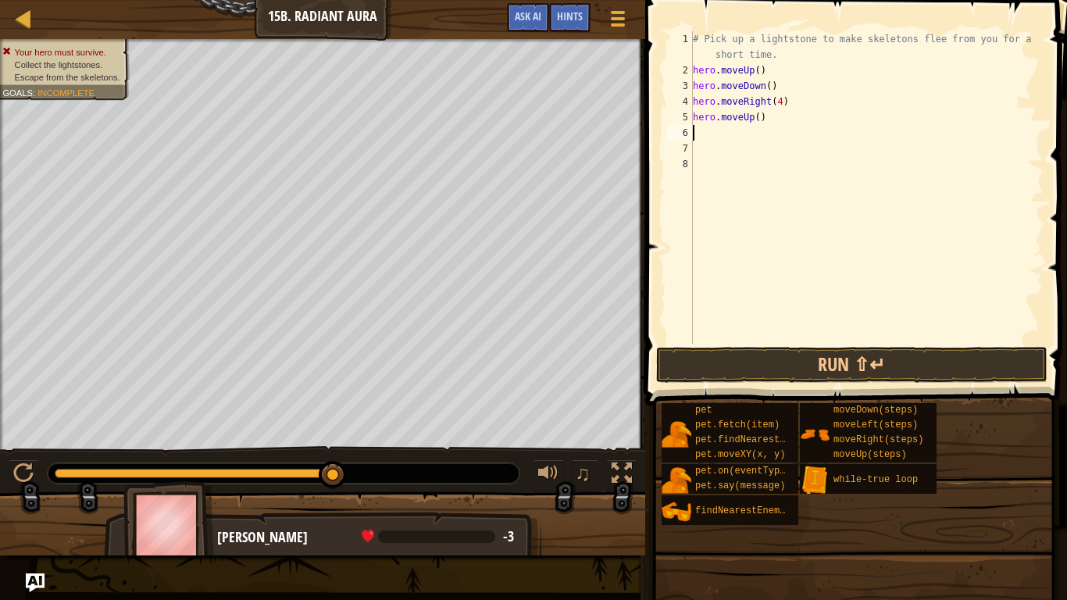
scroll to position [7, 0]
click at [695, 98] on div "# Pick up a lightstone to make skeletons flee from you for a short time. hero .…" at bounding box center [867, 210] width 354 height 359
click at [695, 92] on div "# Pick up a lightstone to make skeletons flee from you for a short time. hero .…" at bounding box center [867, 210] width 354 height 359
type textarea "hero.moveDown()"
click at [696, 97] on div "# Pick up a lightstone to make skeletons flee from you for a short time. hero .…" at bounding box center [867, 210] width 354 height 359
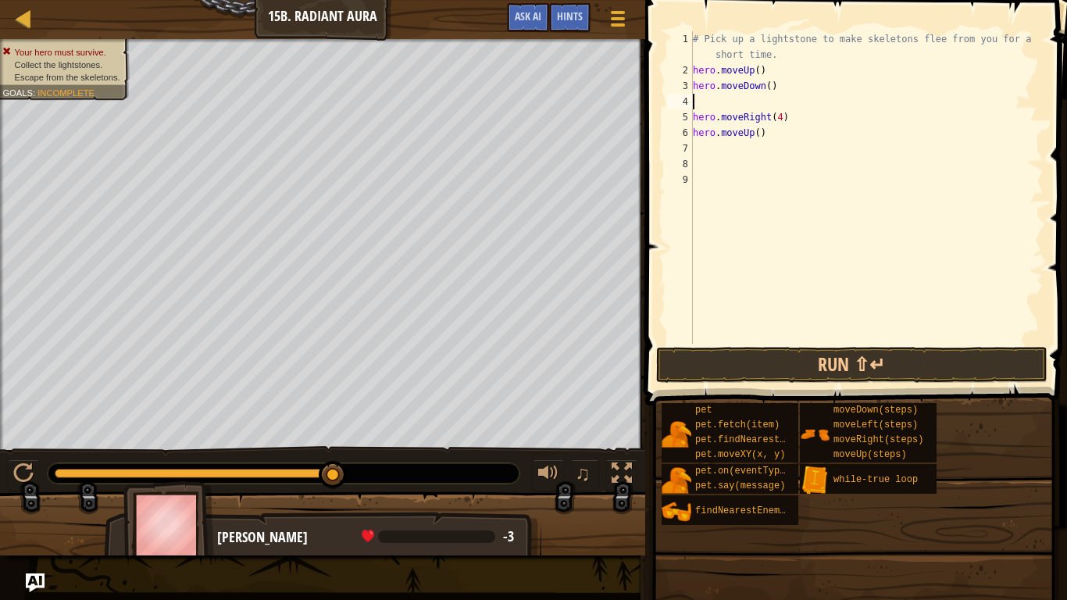
type textarea "h"
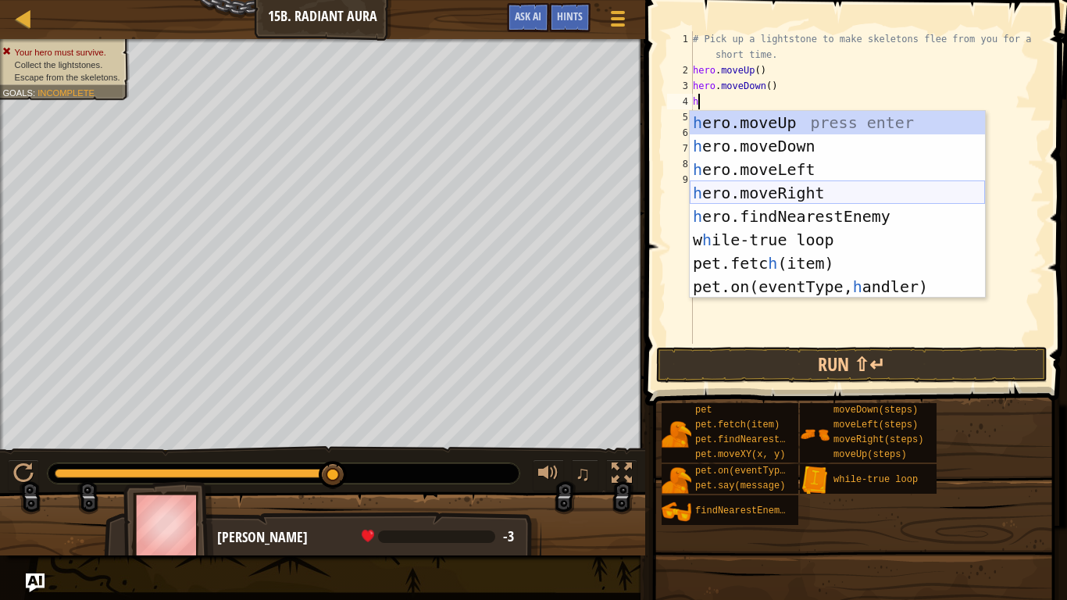
click at [755, 194] on div "h ero.moveUp press enter h ero.moveDown press enter h ero.moveLeft press enter …" at bounding box center [837, 228] width 295 height 234
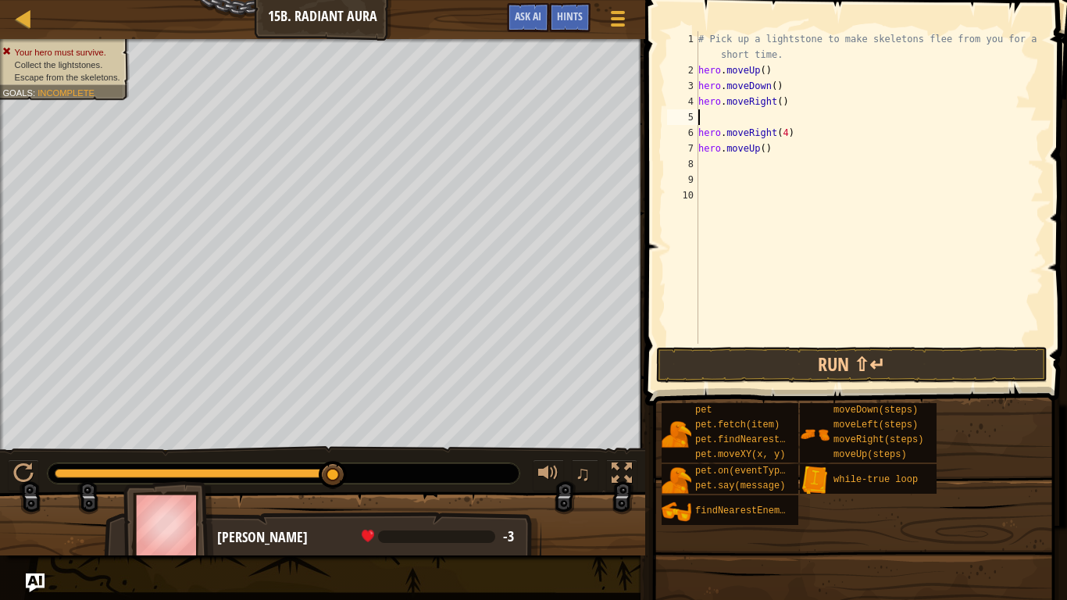
click at [782, 105] on div "# Pick up a lightstone to make skeletons flee from you for a short time. hero .…" at bounding box center [869, 210] width 348 height 359
type textarea "hero.moveRight(2)"
click at [785, 115] on div "# Pick up a lightstone to make skeletons flee from you for a short time. hero .…" at bounding box center [869, 210] width 348 height 359
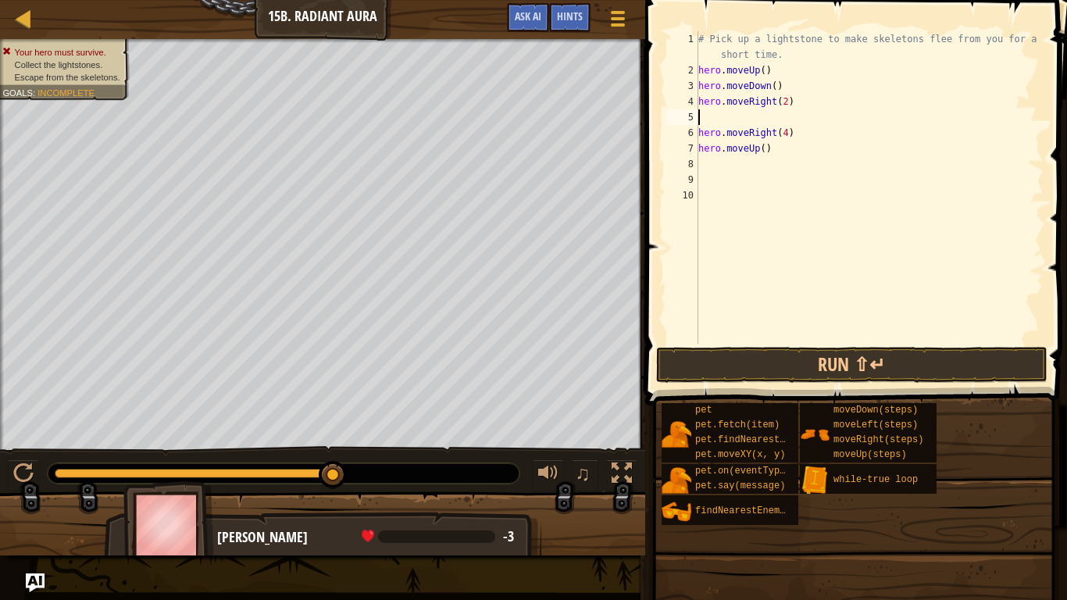
type textarea "h"
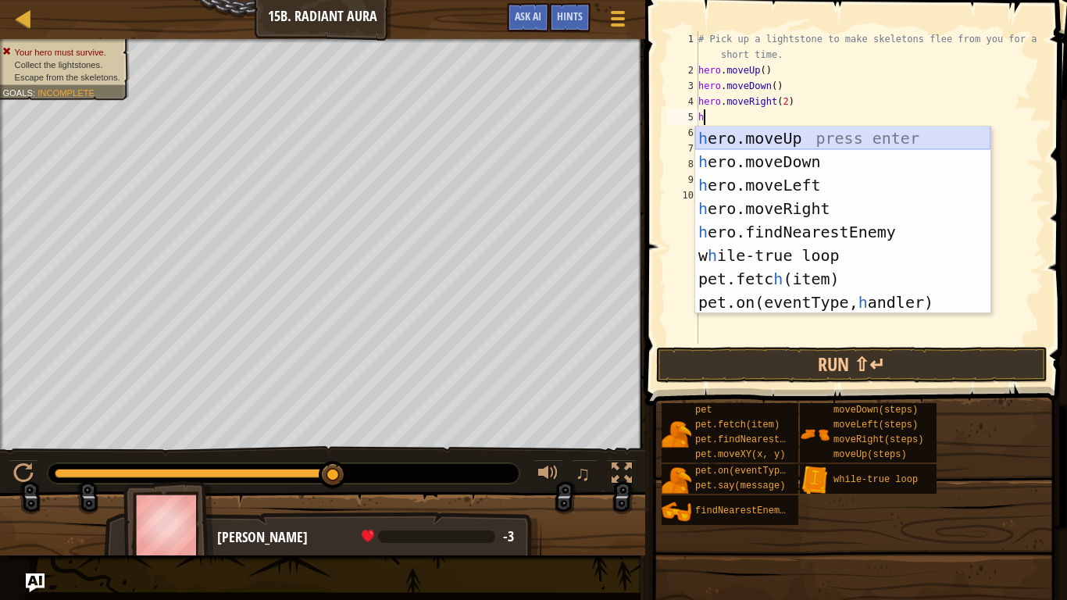
click at [813, 141] on div "h ero.moveUp press enter h ero.moveDown press enter h ero.moveLeft press enter …" at bounding box center [842, 244] width 295 height 234
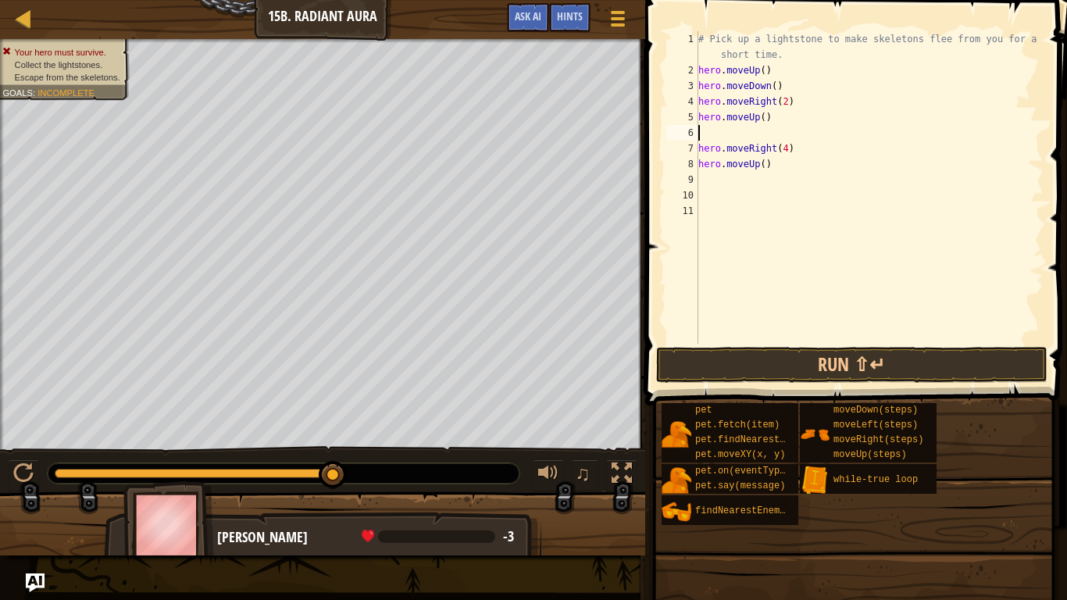
type textarea "h"
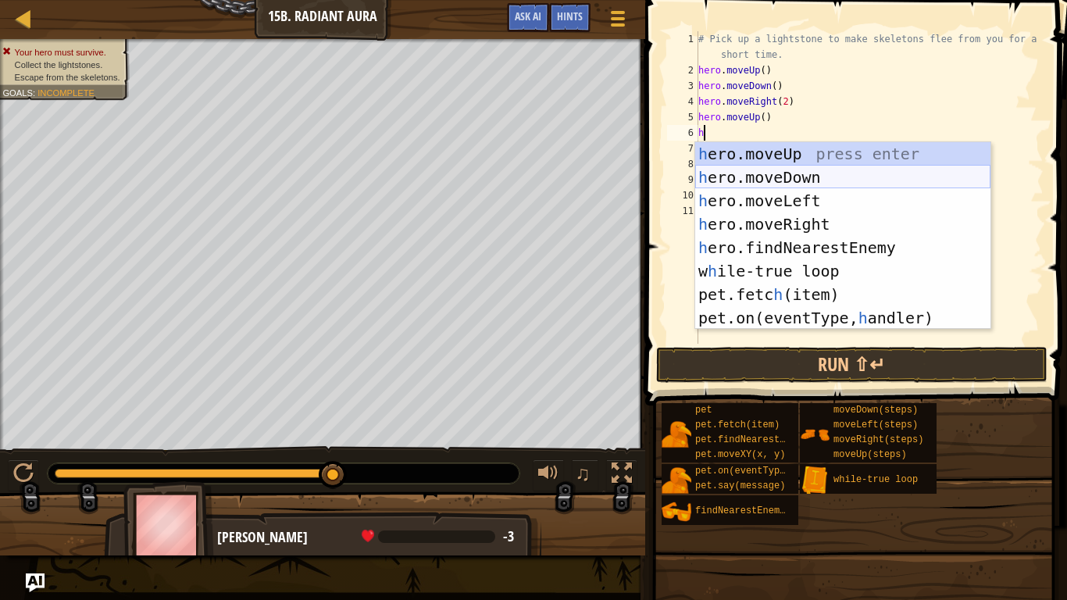
click at [831, 175] on div "h ero.moveUp press enter h ero.moveDown press enter h ero.moveLeft press enter …" at bounding box center [842, 259] width 295 height 234
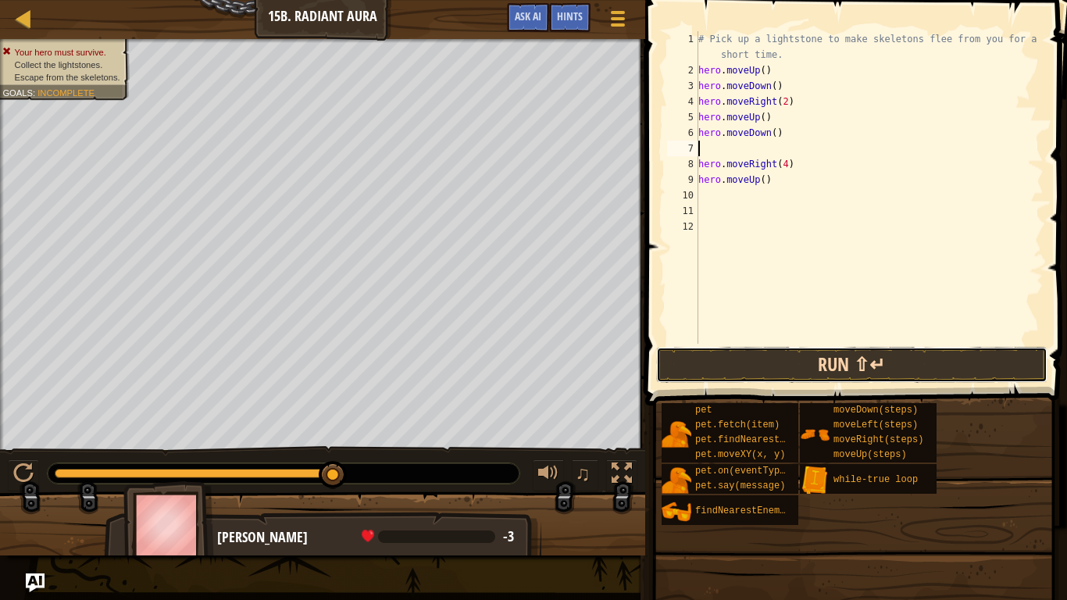
click at [848, 376] on button "Run ⇧↵" at bounding box center [851, 365] width 391 height 36
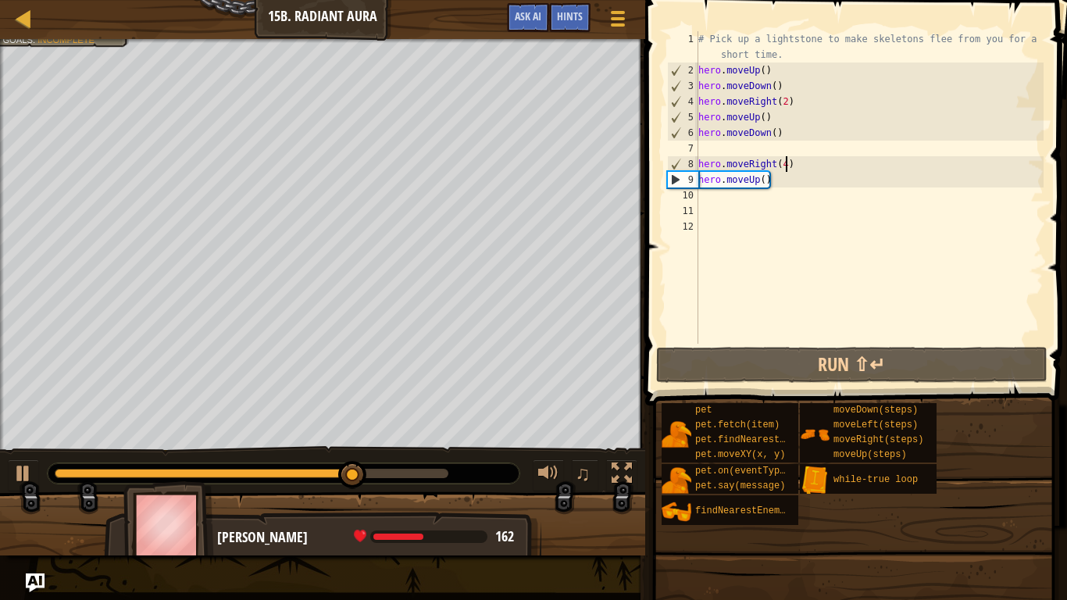
click at [786, 167] on div "# Pick up a lightstone to make skeletons flee from you for a short time. hero .…" at bounding box center [869, 210] width 348 height 359
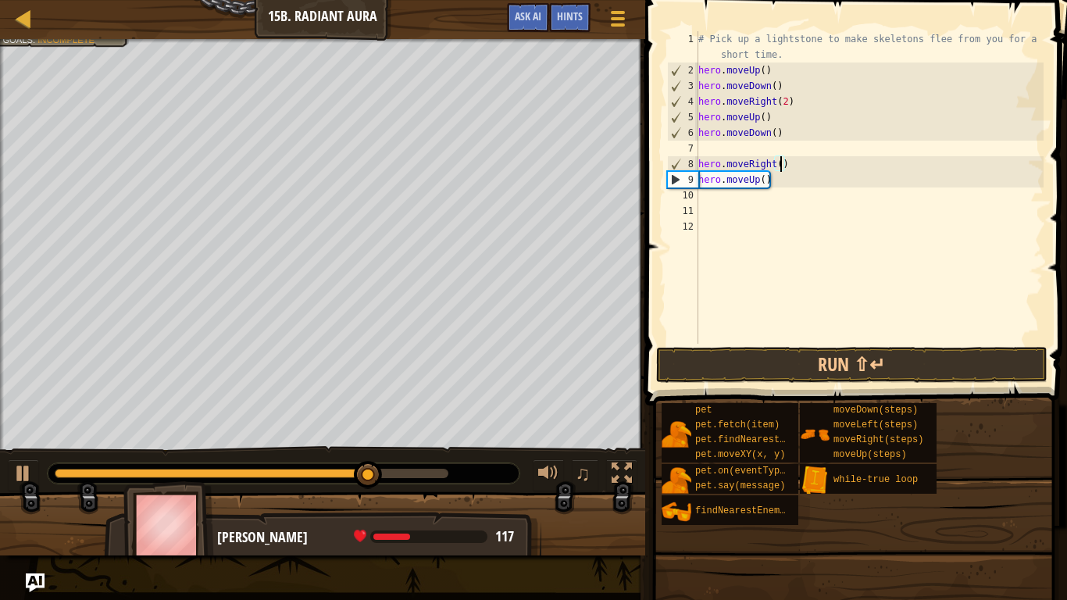
scroll to position [7, 13]
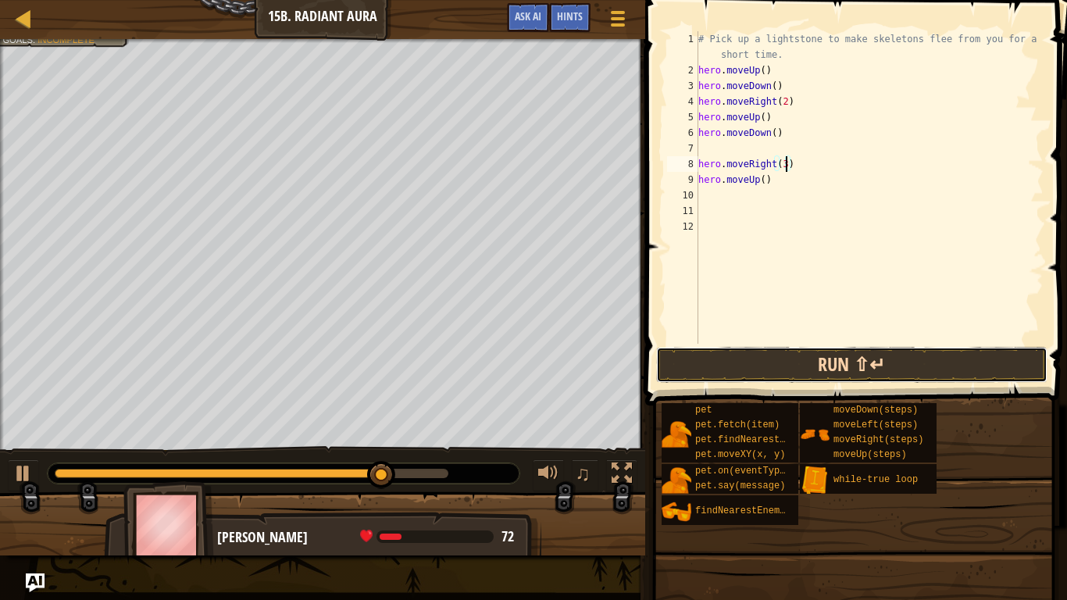
click at [797, 352] on button "Run ⇧↵" at bounding box center [851, 365] width 391 height 36
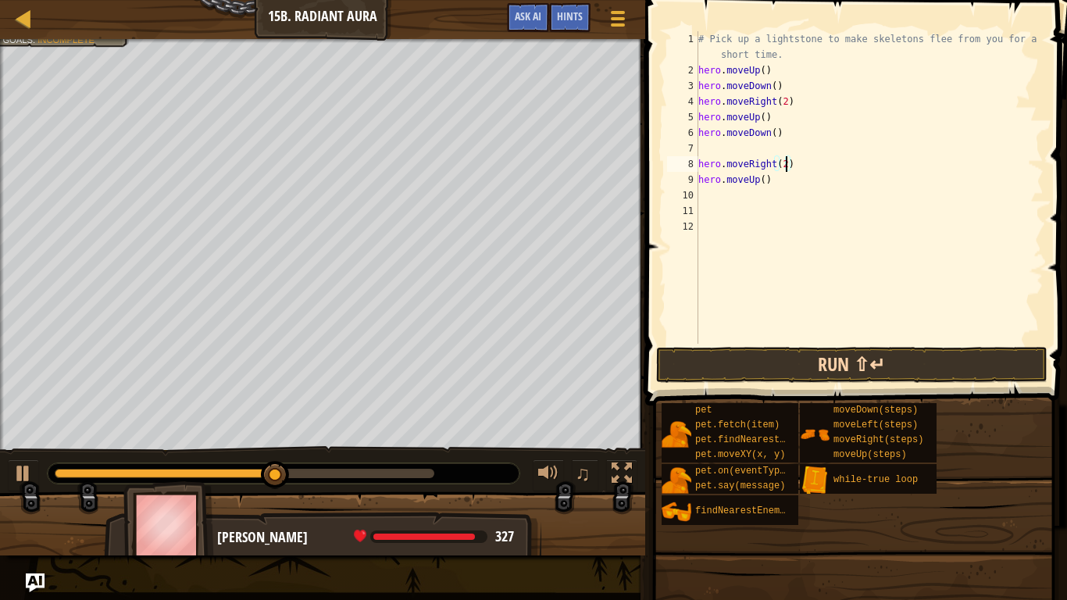
type textarea "hero.moveRight(2)"
click at [820, 354] on button "Run ⇧↵" at bounding box center [851, 365] width 391 height 36
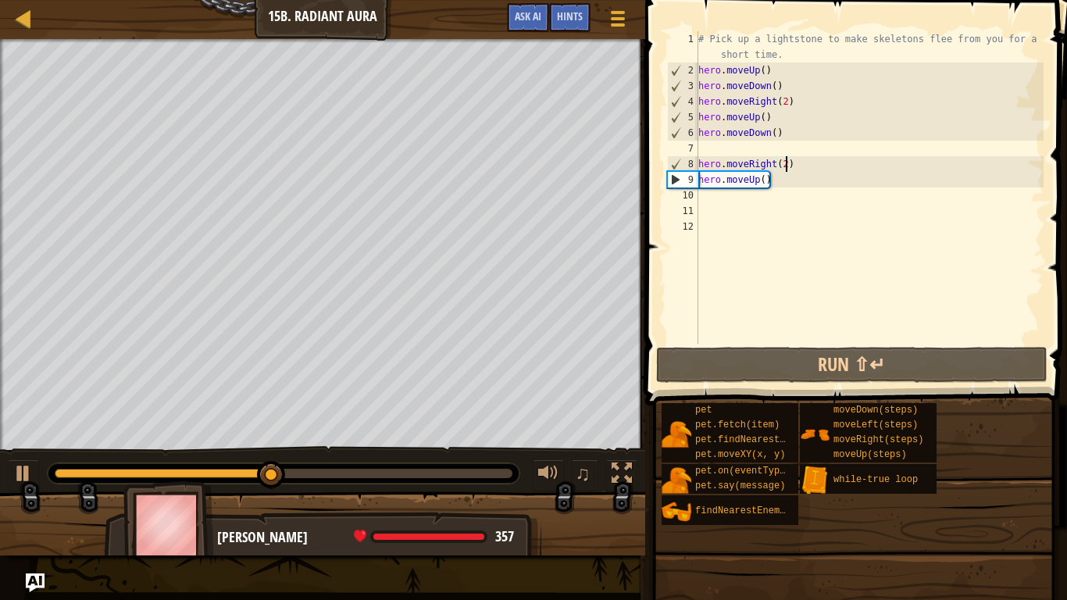
click at [781, 204] on div "# Pick up a lightstone to make skeletons flee from you for a short time. hero .…" at bounding box center [869, 210] width 348 height 359
type textarea "h"
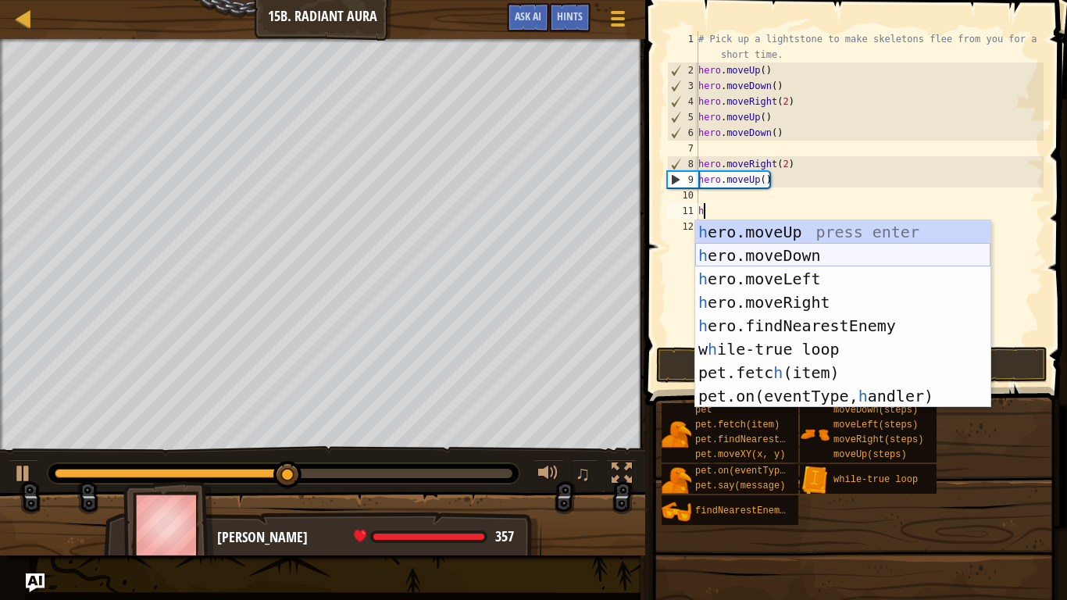
click at [799, 259] on div "h ero.moveUp press enter h ero.moveDown press enter h ero.moveLeft press enter …" at bounding box center [842, 337] width 295 height 234
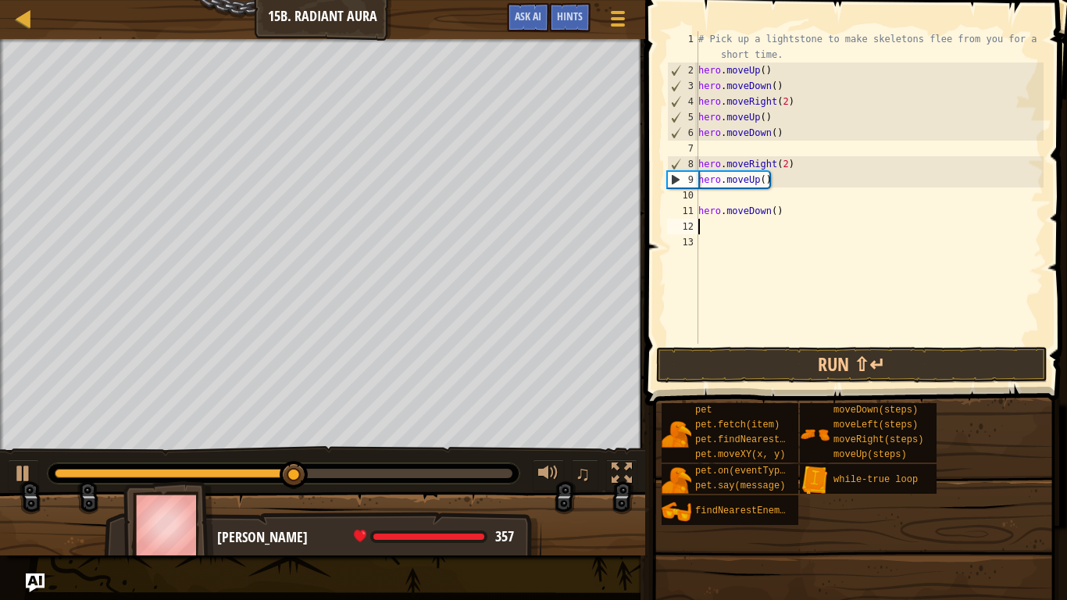
type textarea "h"
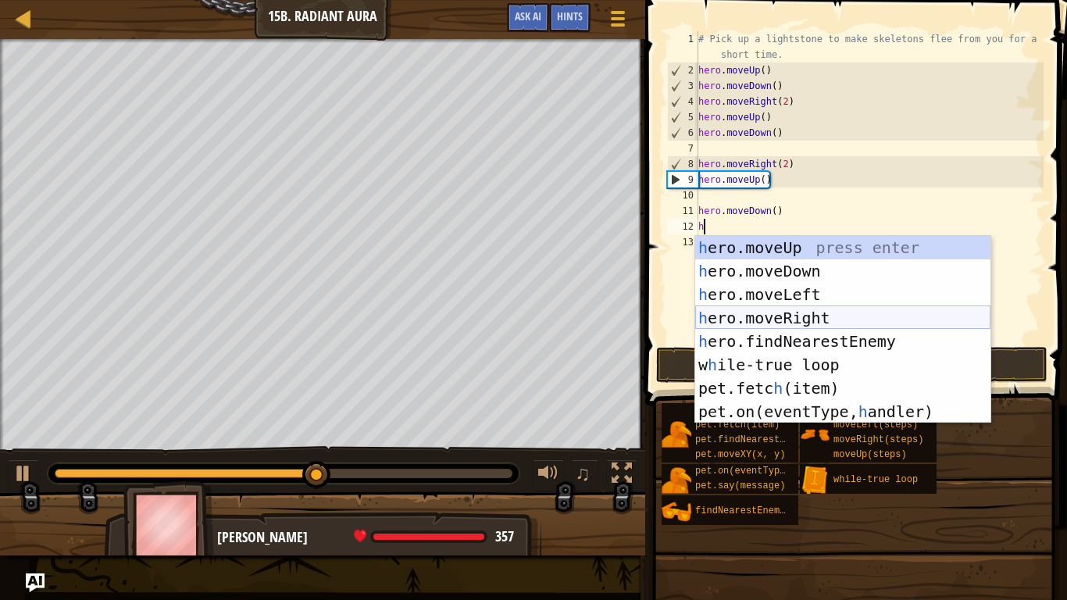
click at [832, 313] on div "h ero.moveUp press enter h ero.moveDown press enter h ero.moveLeft press enter …" at bounding box center [842, 353] width 295 height 234
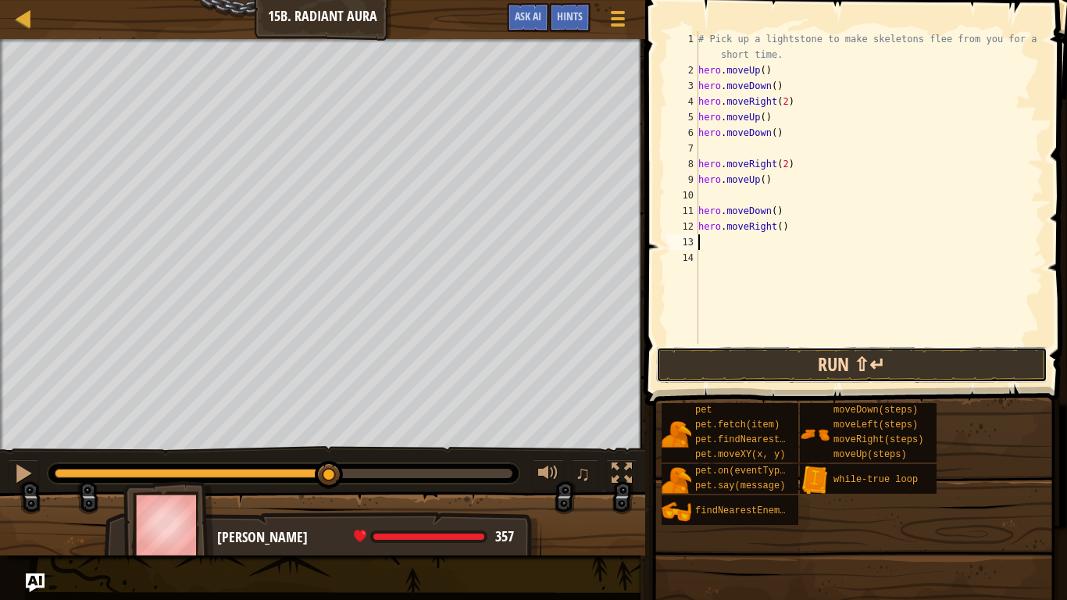
click at [850, 368] on button "Run ⇧↵" at bounding box center [851, 365] width 391 height 36
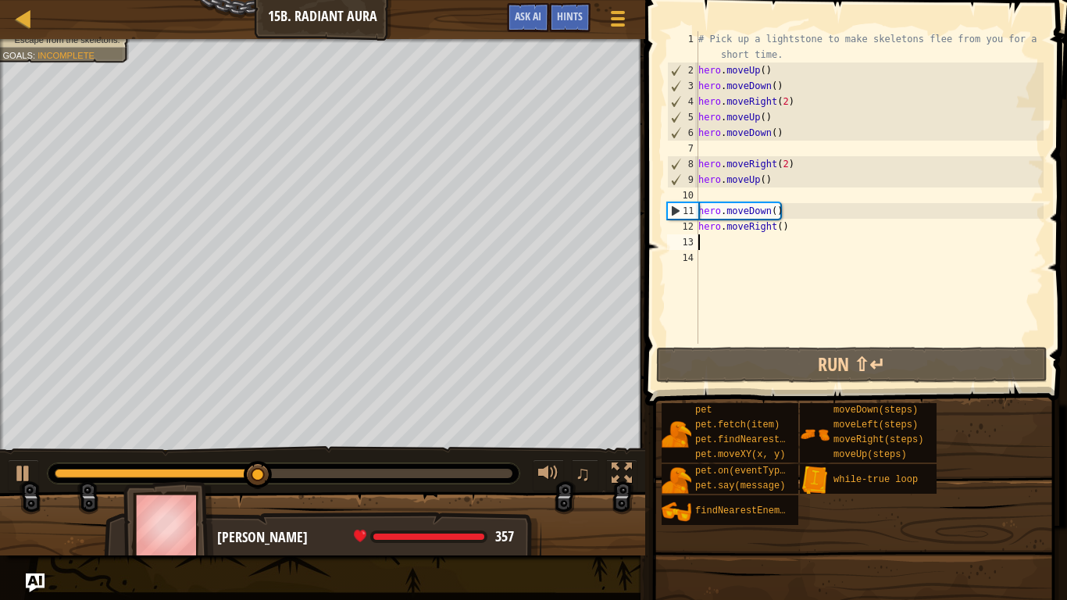
click at [783, 225] on div "# Pick up a lightstone to make skeletons flee from you for a short time. hero .…" at bounding box center [869, 210] width 348 height 359
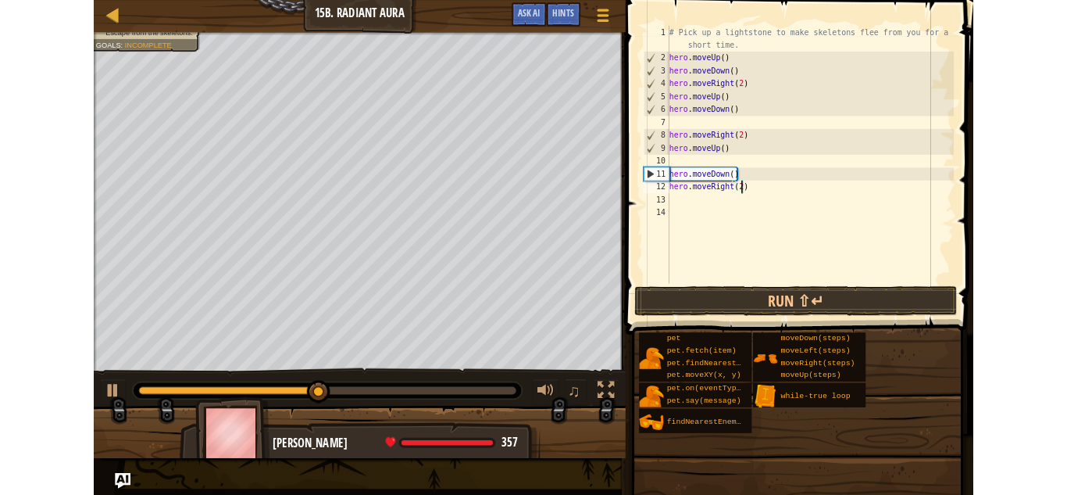
scroll to position [7, 13]
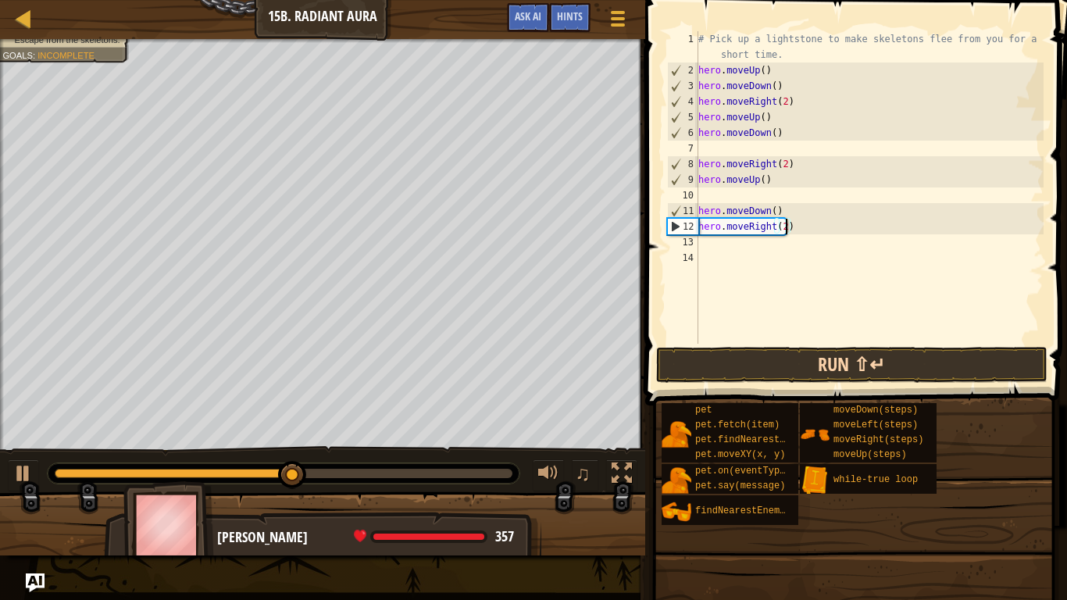
type textarea "hero.moveRight(2)"
click at [789, 356] on button "Run ⇧↵" at bounding box center [851, 365] width 391 height 36
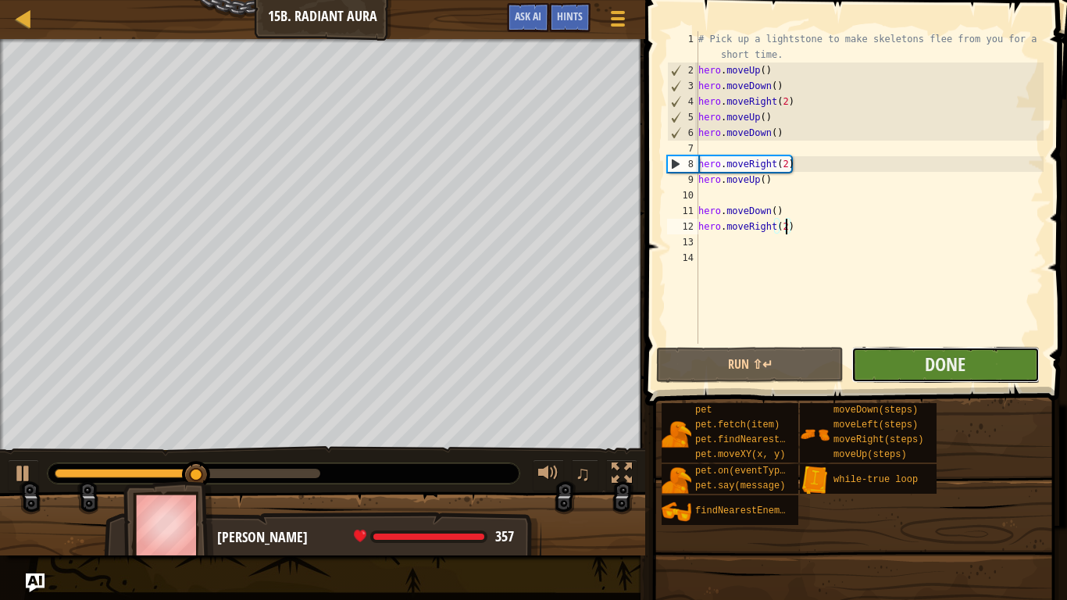
click at [859, 363] on button "Done" at bounding box center [946, 365] width 188 height 36
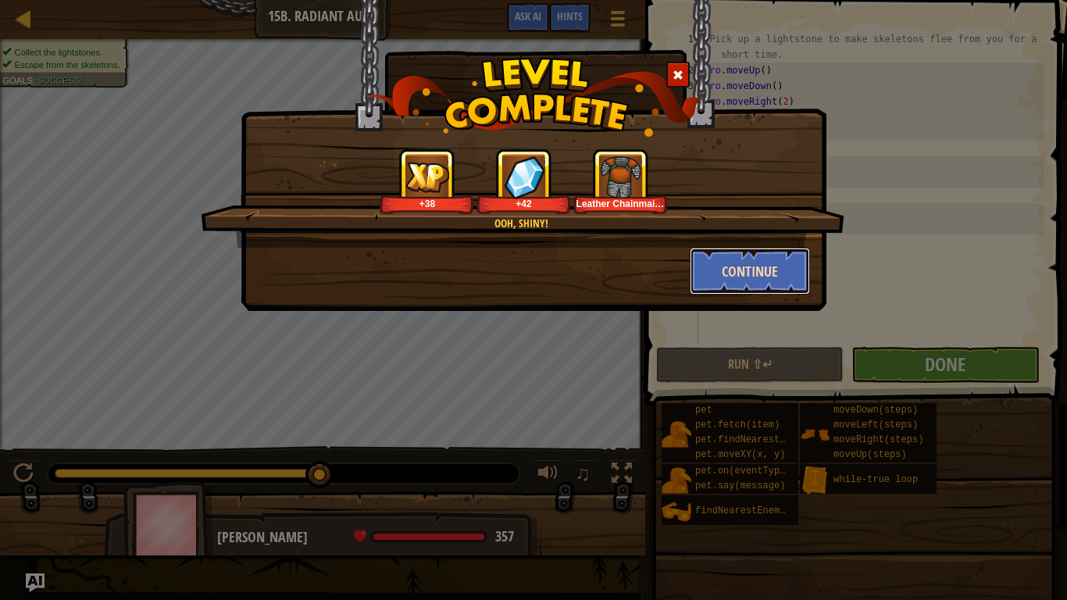
click at [702, 268] on button "Continue" at bounding box center [750, 271] width 121 height 47
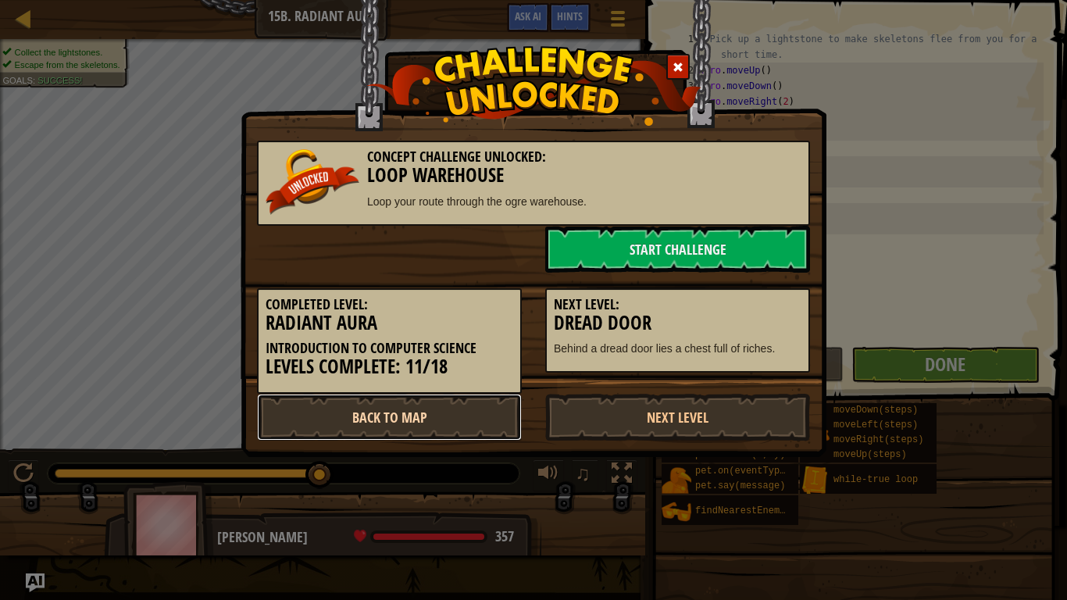
click at [441, 413] on link "Back to Map" at bounding box center [389, 417] width 265 height 47
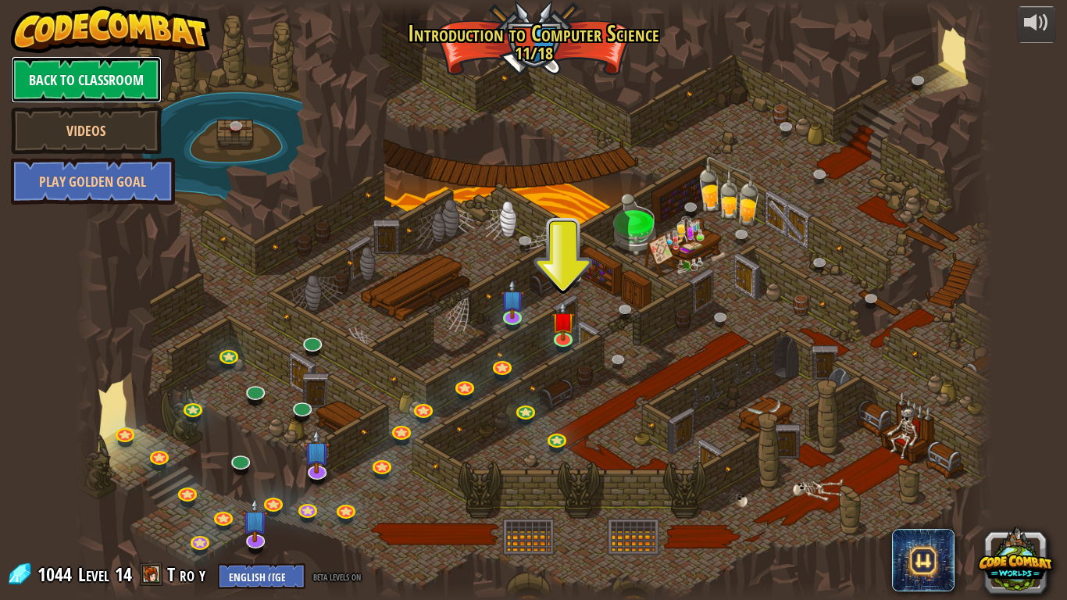
click at [148, 73] on link "Back to Classroom" at bounding box center [86, 79] width 151 height 47
